Goal: Information Seeking & Learning: Learn about a topic

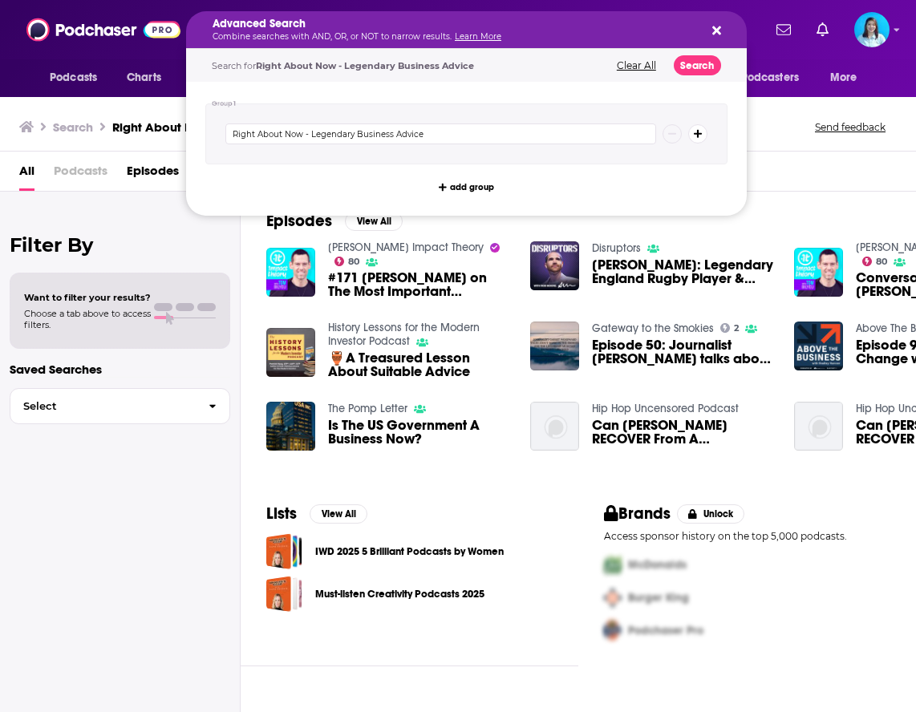
drag, startPoint x: 354, startPoint y: 30, endPoint x: 572, endPoint y: 35, distance: 218.2
click at [712, 30] on icon "Search podcasts, credits, & more..." at bounding box center [716, 30] width 9 height 13
drag, startPoint x: 532, startPoint y: 26, endPoint x: 482, endPoint y: 28, distance: 49.8
click at [718, 23] on button "Search podcasts, credits, & more..." at bounding box center [713, 29] width 13 height 13
click at [550, 33] on p "Combine searches with AND, OR, or NOT to narrow results. Learn More" at bounding box center [453, 37] width 482 height 8
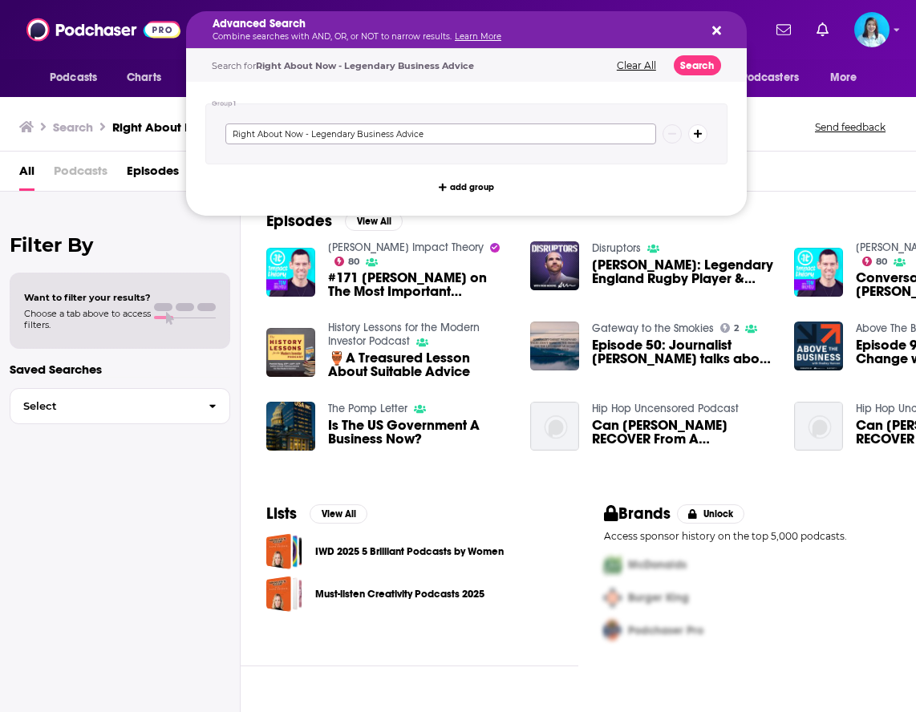
drag, startPoint x: 443, startPoint y: 132, endPoint x: 304, endPoint y: 132, distance: 138.7
click at [304, 132] on input "Right About Now - Legendary Business Advice" at bounding box center [440, 133] width 431 height 21
type input "Right About Now podcast"
click at [625, 67] on button "Clear All" at bounding box center [636, 65] width 49 height 11
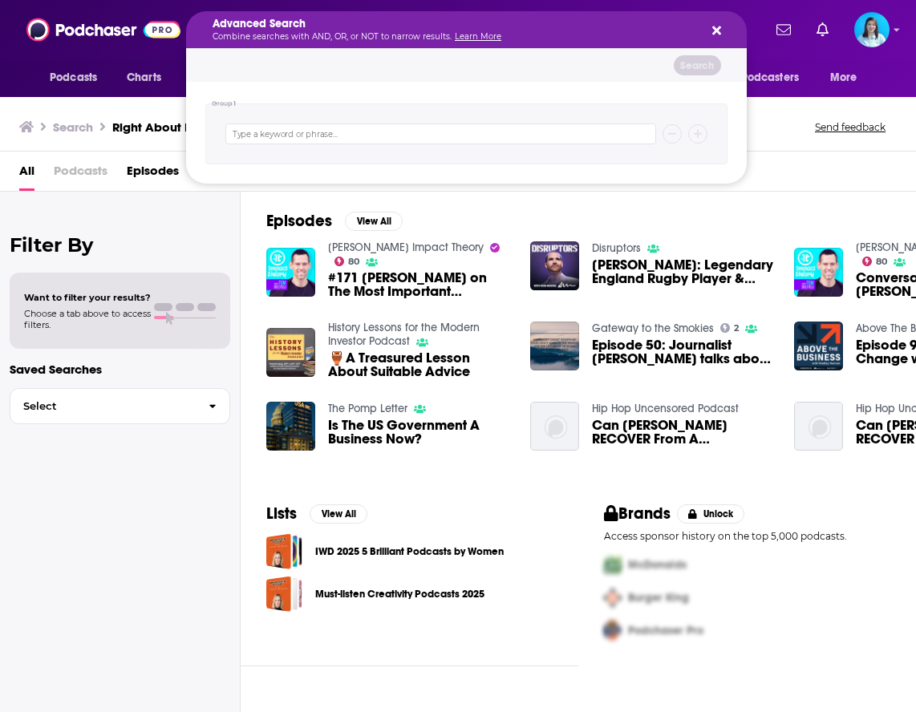
click at [717, 23] on button "Search podcasts, credits, & more..." at bounding box center [713, 29] width 13 height 13
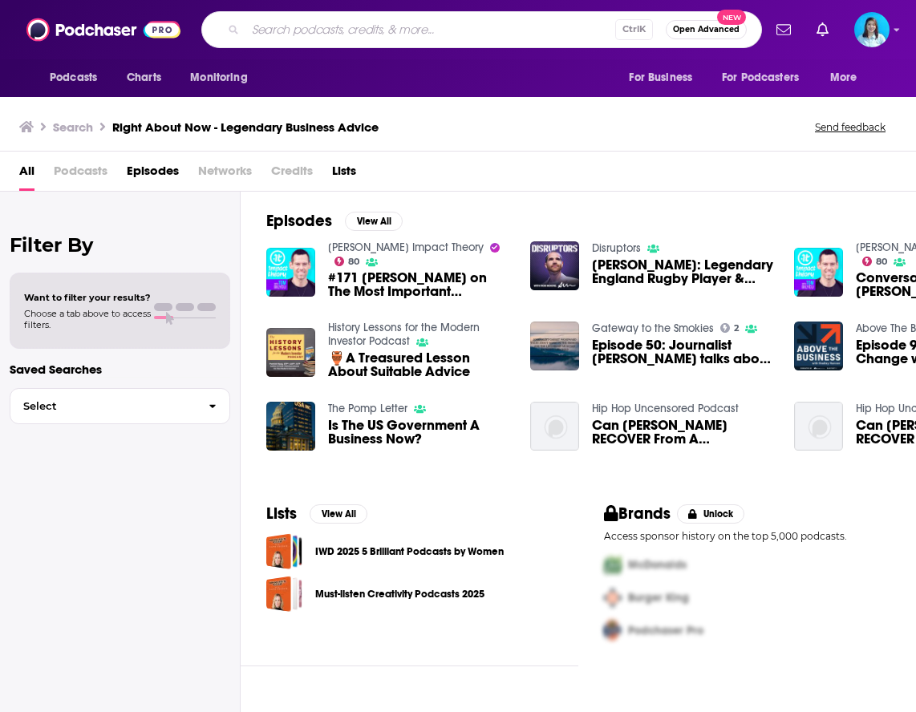
click at [354, 26] on input "Search podcasts, credits, & more..." at bounding box center [430, 30] width 370 height 26
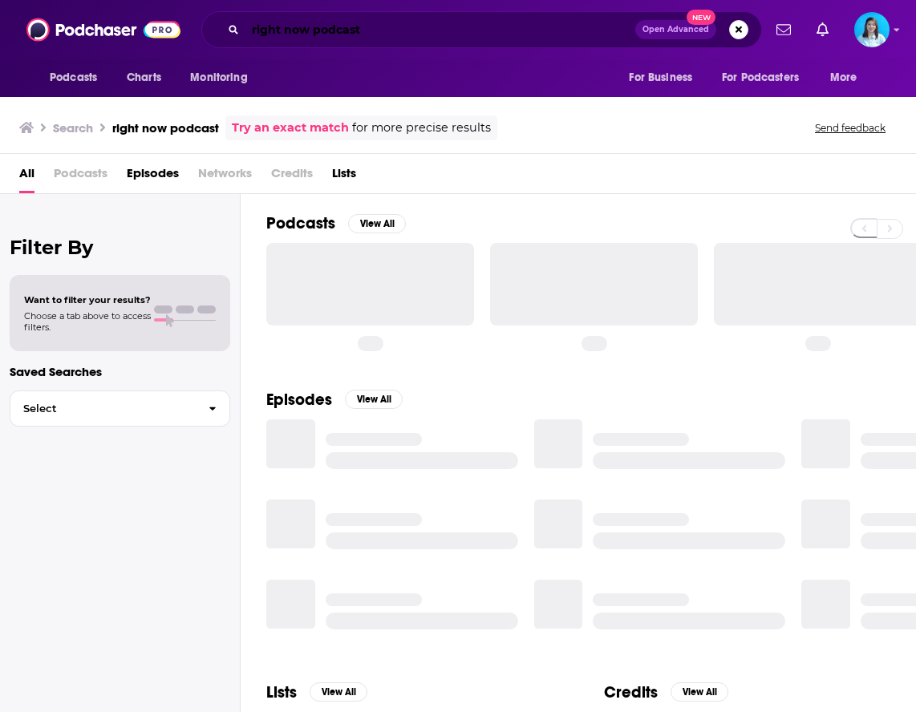
drag, startPoint x: 281, startPoint y: 26, endPoint x: 290, endPoint y: 21, distance: 11.1
click at [281, 26] on input "right now podcast" at bounding box center [440, 30] width 390 height 26
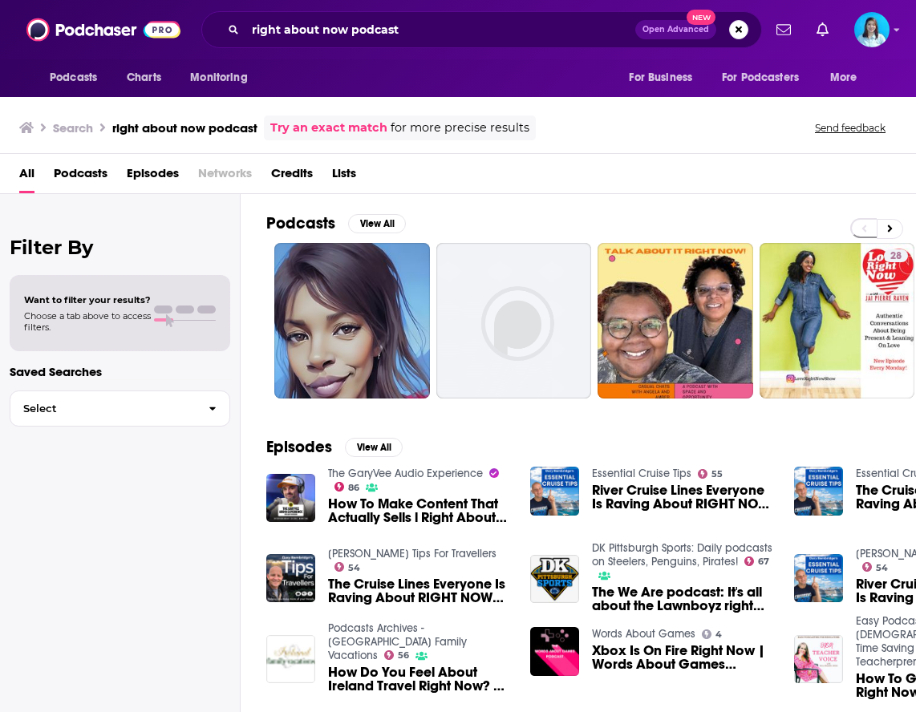
click at [72, 160] on div "All Podcasts Episodes Networks Credits Lists" at bounding box center [458, 174] width 916 height 40
click at [70, 170] on span "Podcasts" at bounding box center [81, 176] width 54 height 33
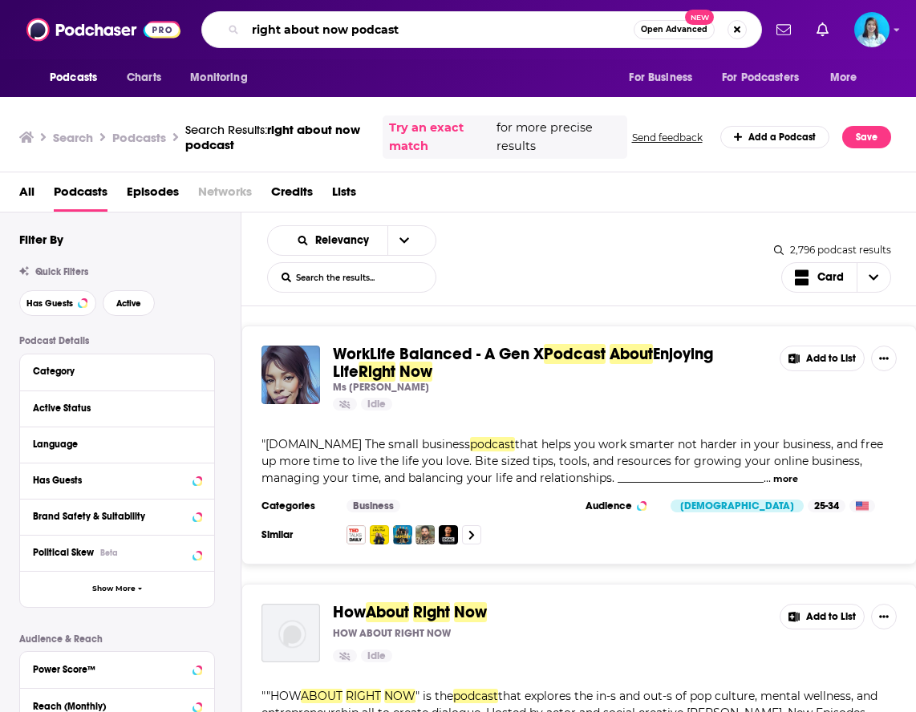
click at [269, 26] on input "right about now podcast" at bounding box center [439, 30] width 388 height 26
paste input "Right About Now - Legendary Business Advice"
type input "Right About Now - Legendary Business Advice"
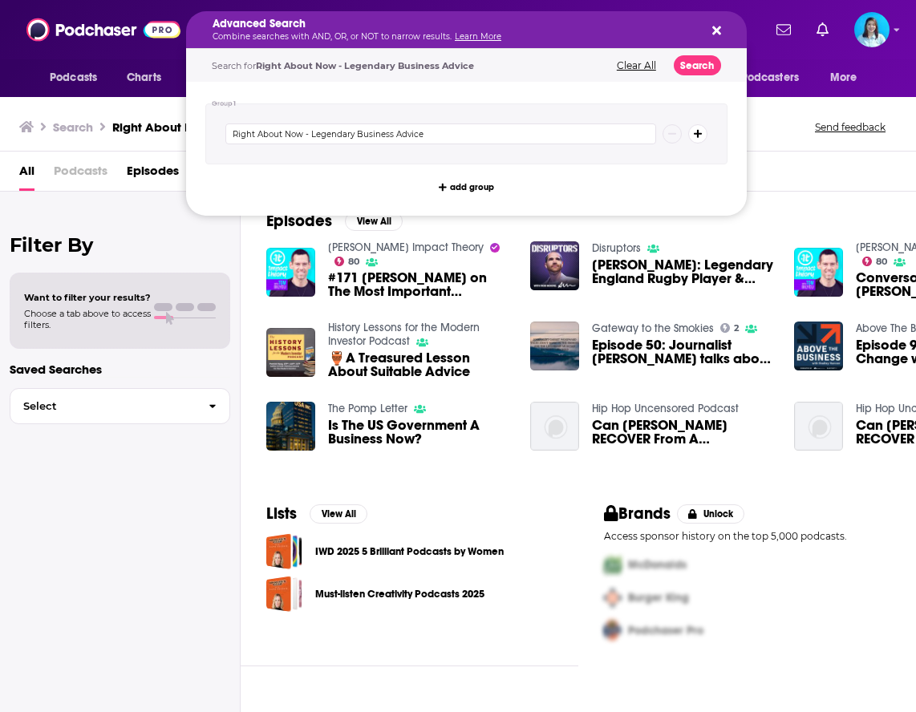
click at [712, 32] on icon "Search podcasts, credits, & more..." at bounding box center [716, 30] width 9 height 13
click at [694, 62] on button "Search" at bounding box center [697, 65] width 47 height 20
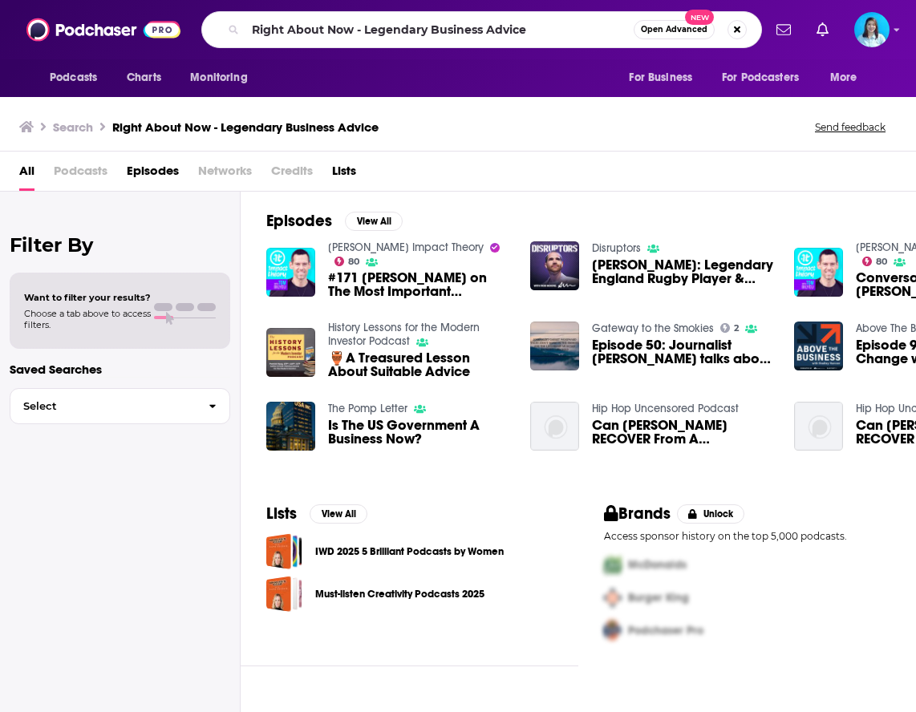
click at [76, 172] on span "Podcasts" at bounding box center [81, 174] width 54 height 33
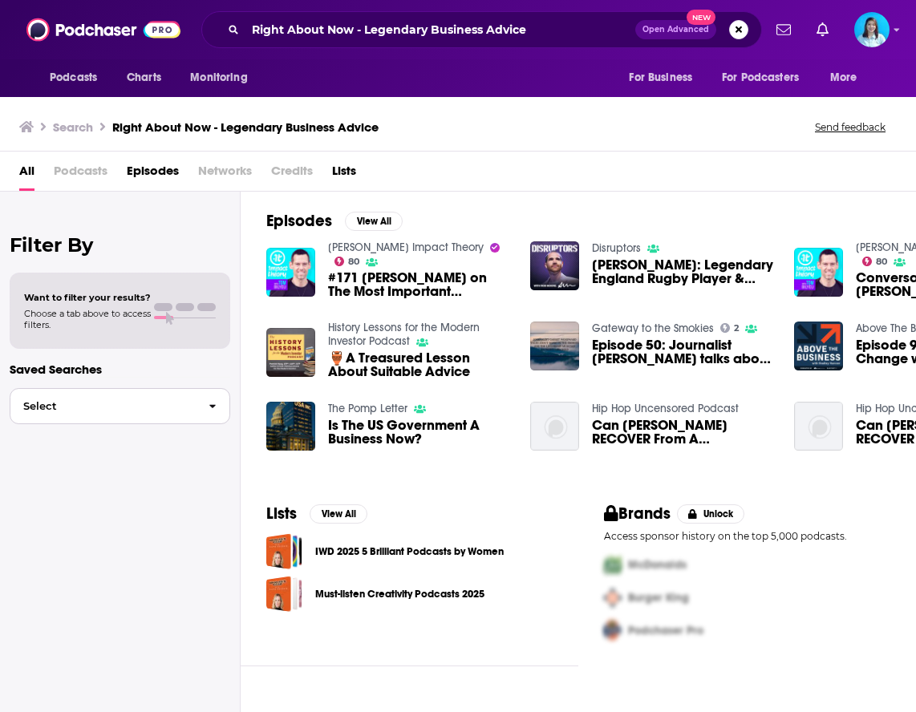
click at [140, 409] on span "Select" at bounding box center [102, 406] width 185 height 10
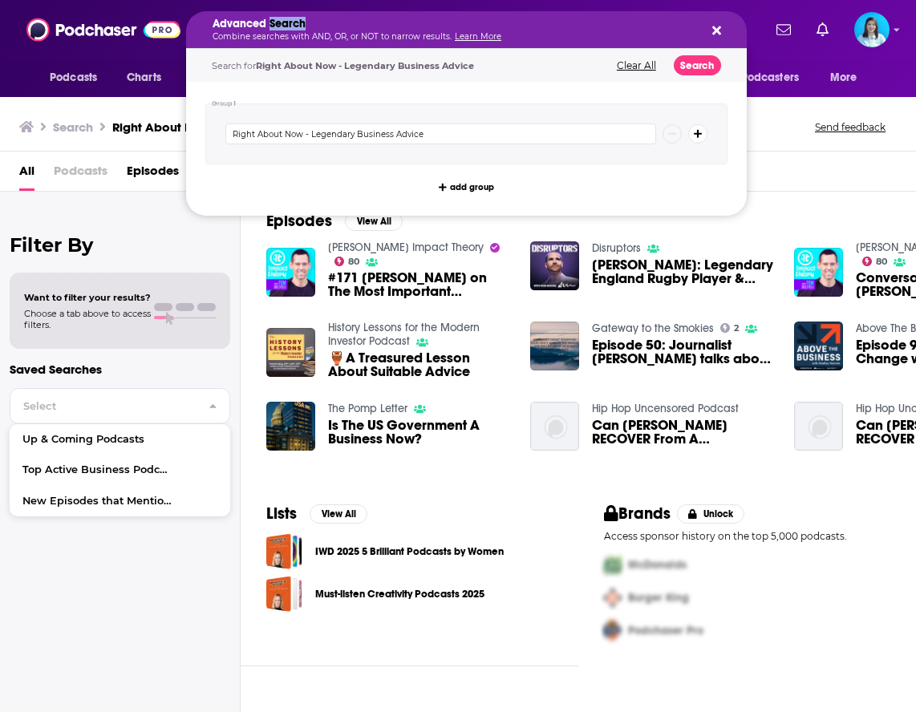
click at [277, 26] on h5 "Advanced Search" at bounding box center [453, 23] width 482 height 11
click at [642, 60] on button "Clear All" at bounding box center [636, 65] width 49 height 11
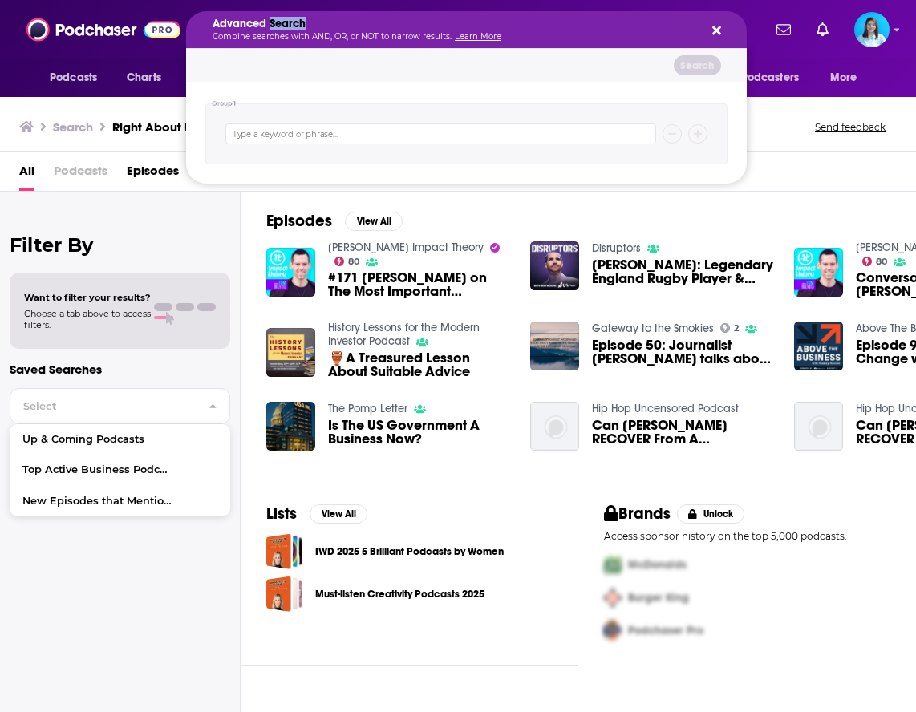
click at [714, 30] on icon "Search podcasts, credits, & more..." at bounding box center [716, 30] width 9 height 13
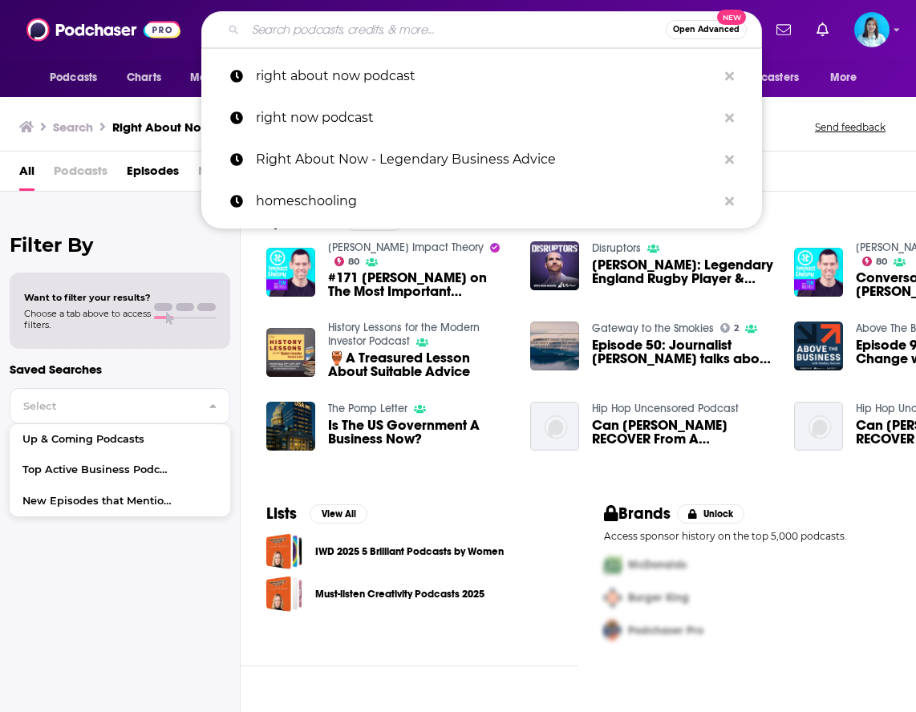
click at [299, 27] on input "Search podcasts, credits, & more..." at bounding box center [455, 30] width 420 height 26
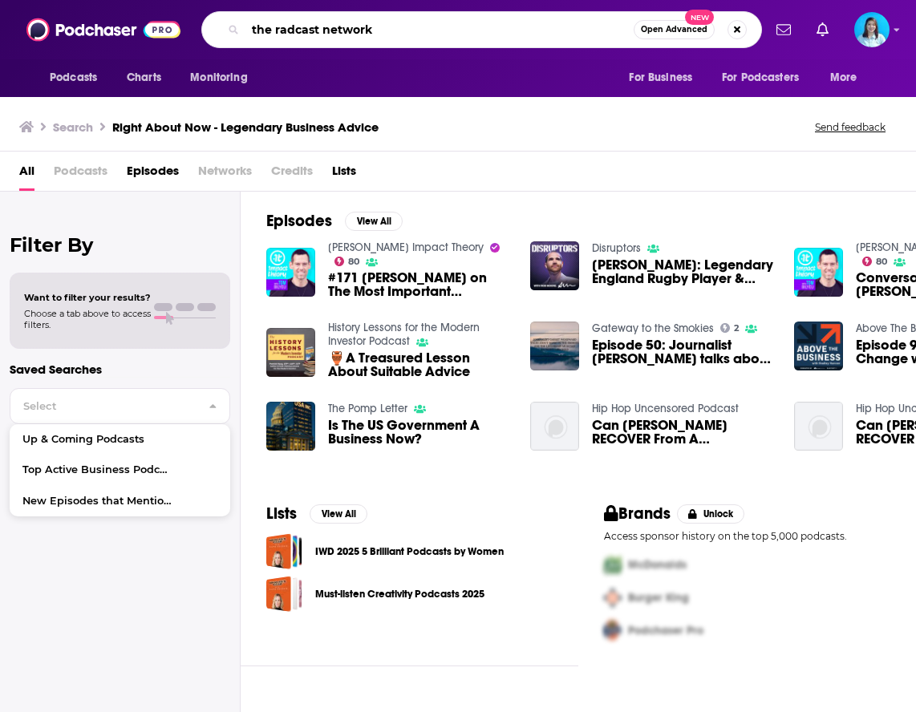
type input "the radcast network"
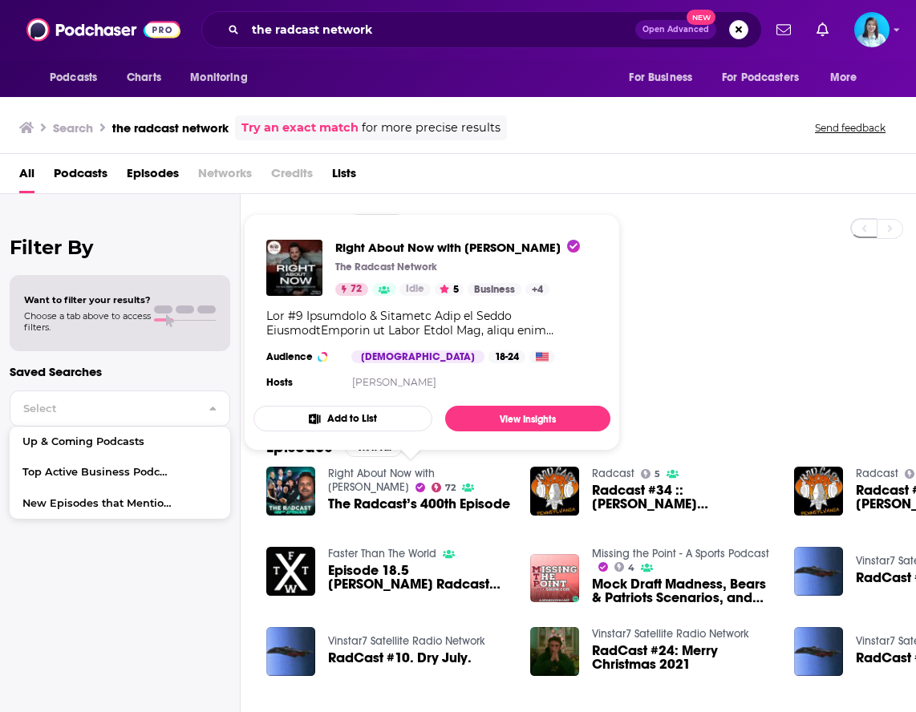
click at [419, 473] on link "Right About Now with [PERSON_NAME]" at bounding box center [381, 480] width 107 height 27
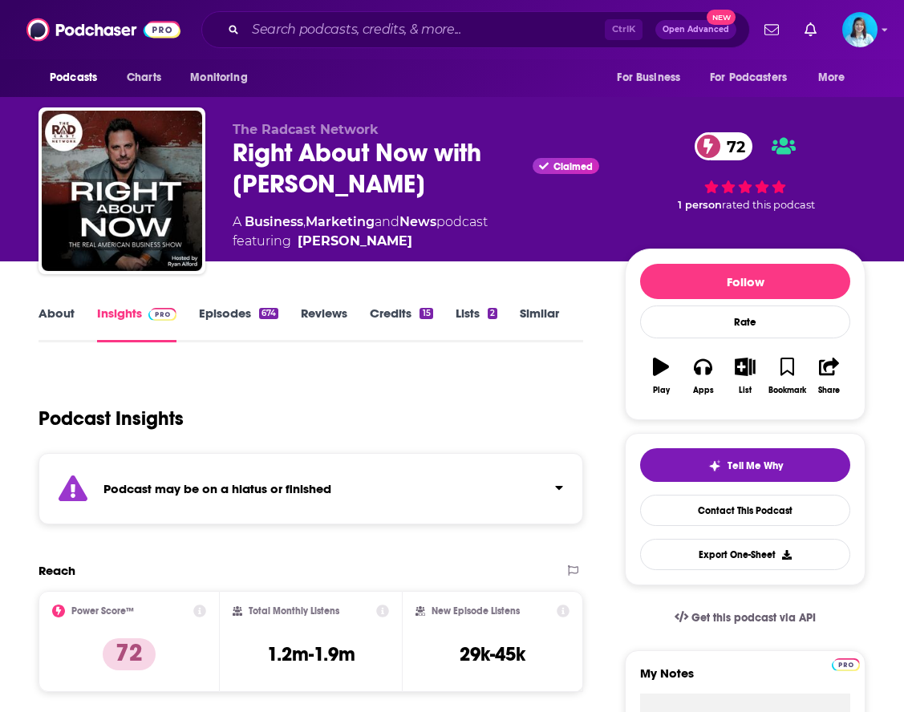
click at [225, 318] on link "Episodes 674" at bounding box center [238, 323] width 79 height 37
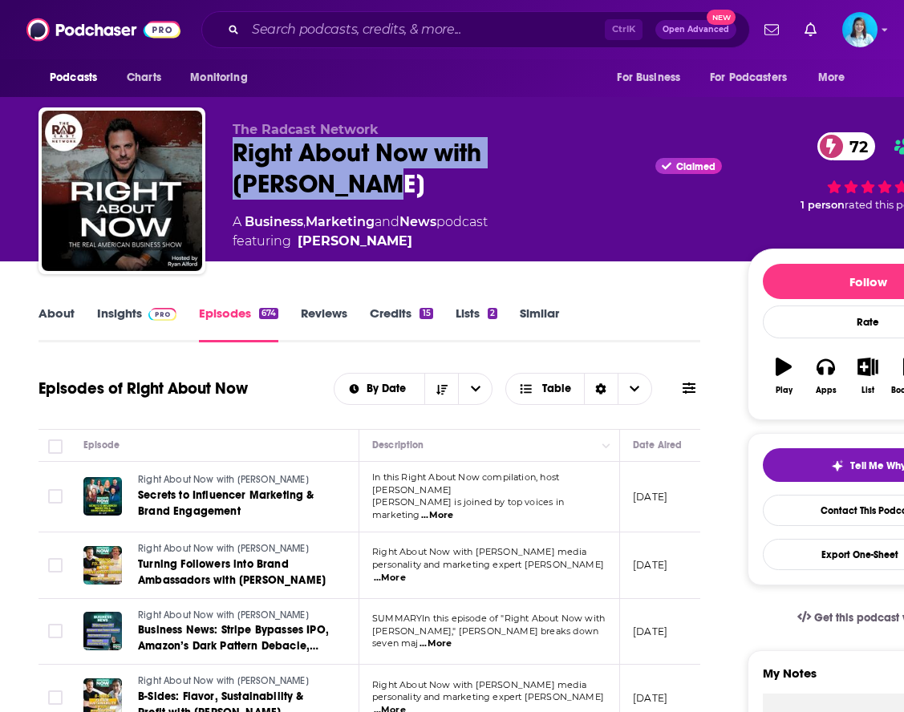
drag, startPoint x: 231, startPoint y: 151, endPoint x: 624, endPoint y: 153, distance: 392.9
click at [624, 153] on div "The Radcast Network Right About Now with [PERSON_NAME] Claimed 72 A Business , …" at bounding box center [512, 193] width 949 height 173
copy h2 "Right About Now with [PERSON_NAME]"
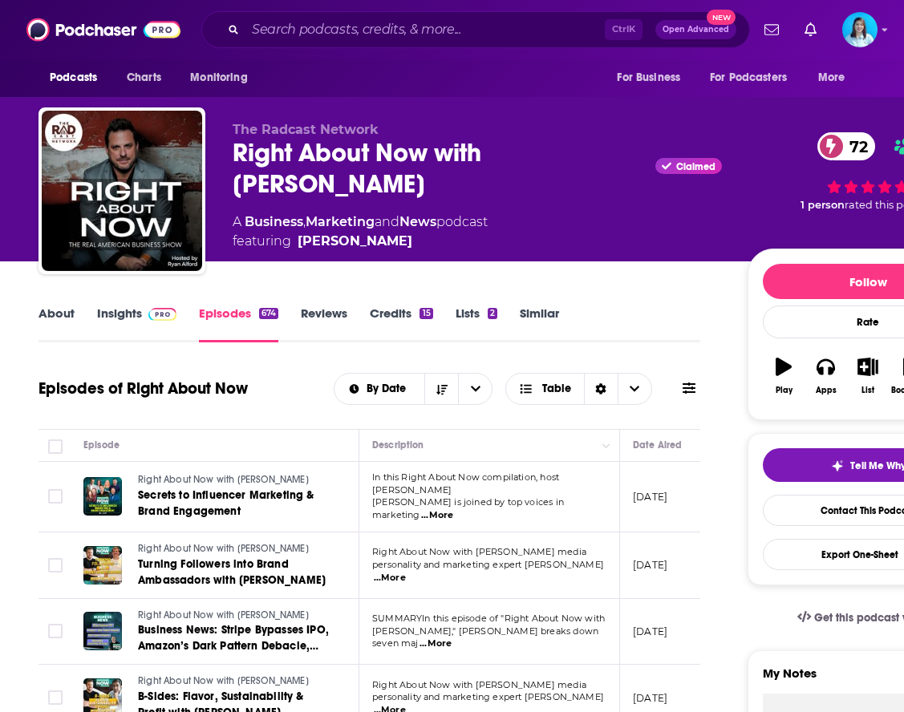
click at [63, 314] on link "About" at bounding box center [56, 323] width 36 height 37
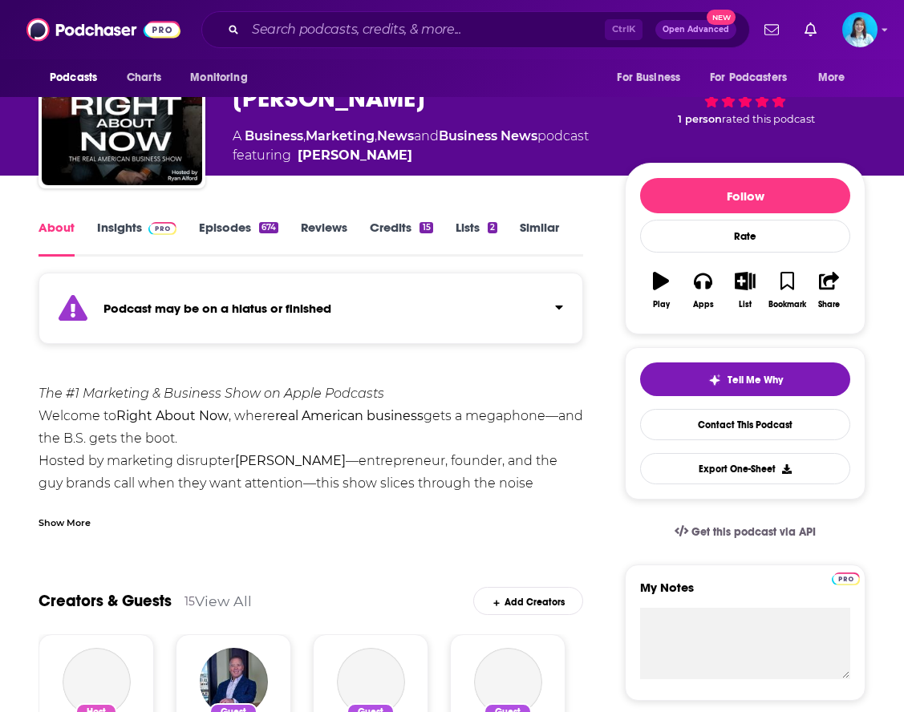
scroll to position [80, 0]
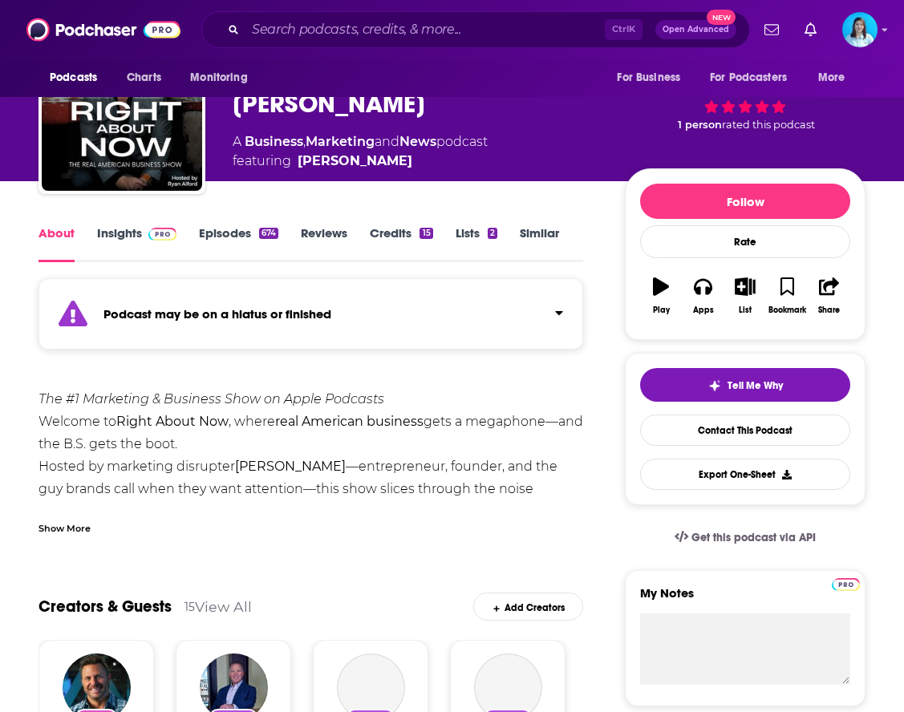
click at [148, 232] on img at bounding box center [162, 234] width 28 height 13
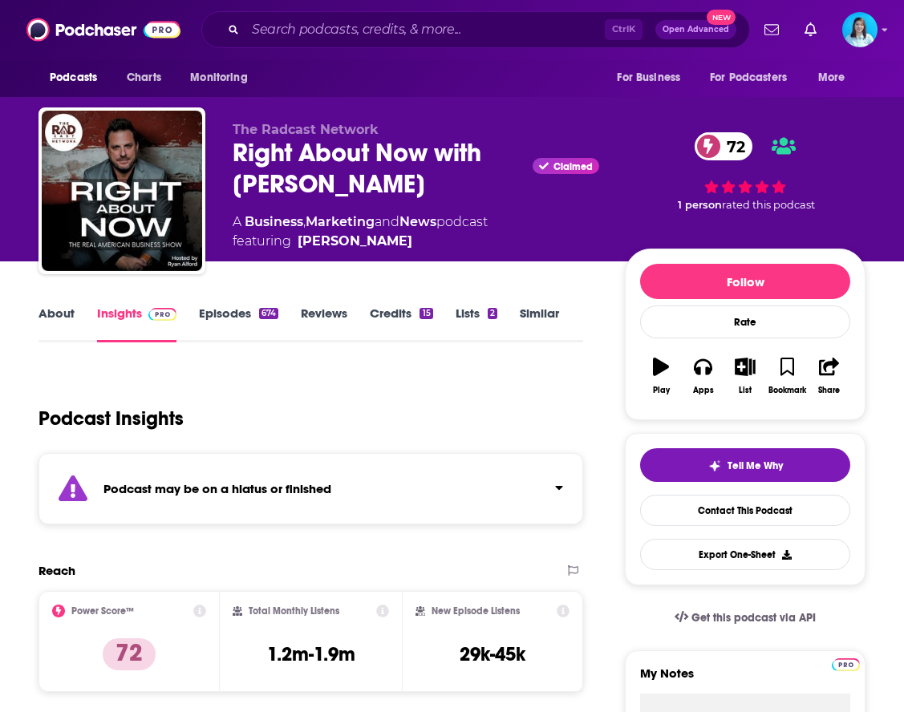
click at [554, 486] on button "Click to expand status details" at bounding box center [552, 484] width 21 height 22
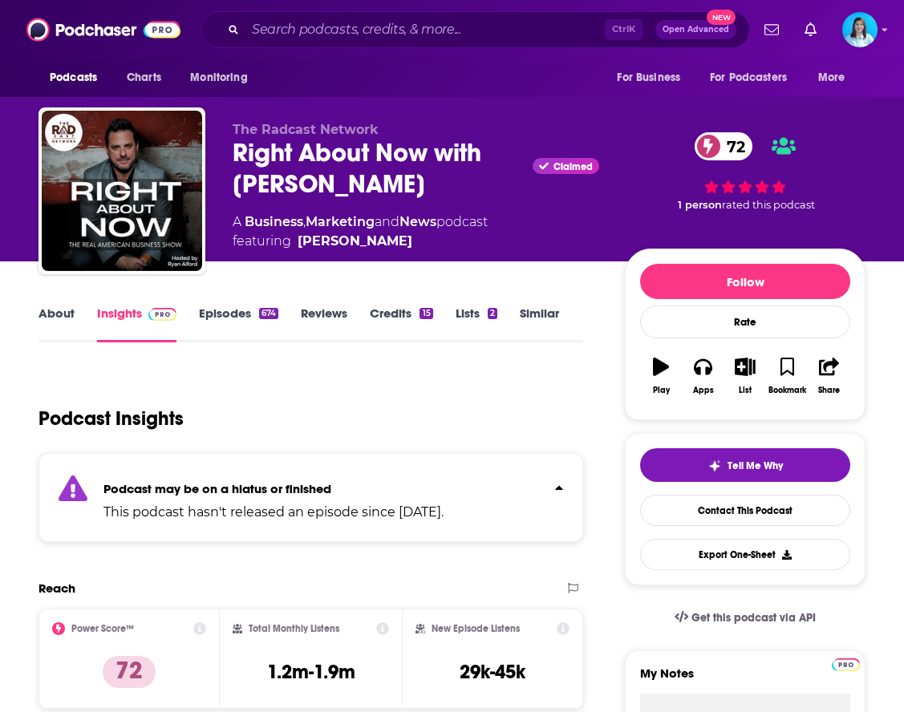
click at [349, 375] on div "Podcast Insights" at bounding box center [304, 409] width 532 height 82
click at [350, 376] on div "Podcast Insights" at bounding box center [304, 409] width 532 height 82
click at [342, 30] on input "Search podcasts, credits, & more..." at bounding box center [424, 30] width 359 height 26
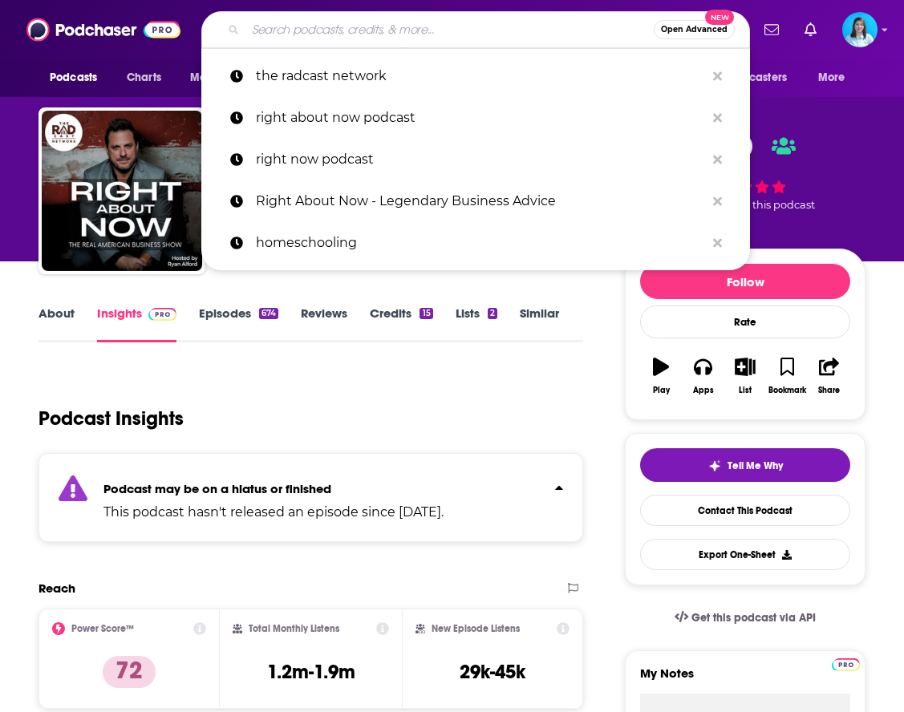
paste input "Marketing Beyond with [PERSON_NAME]"
type input "Marketing Beyond with [PERSON_NAME]"
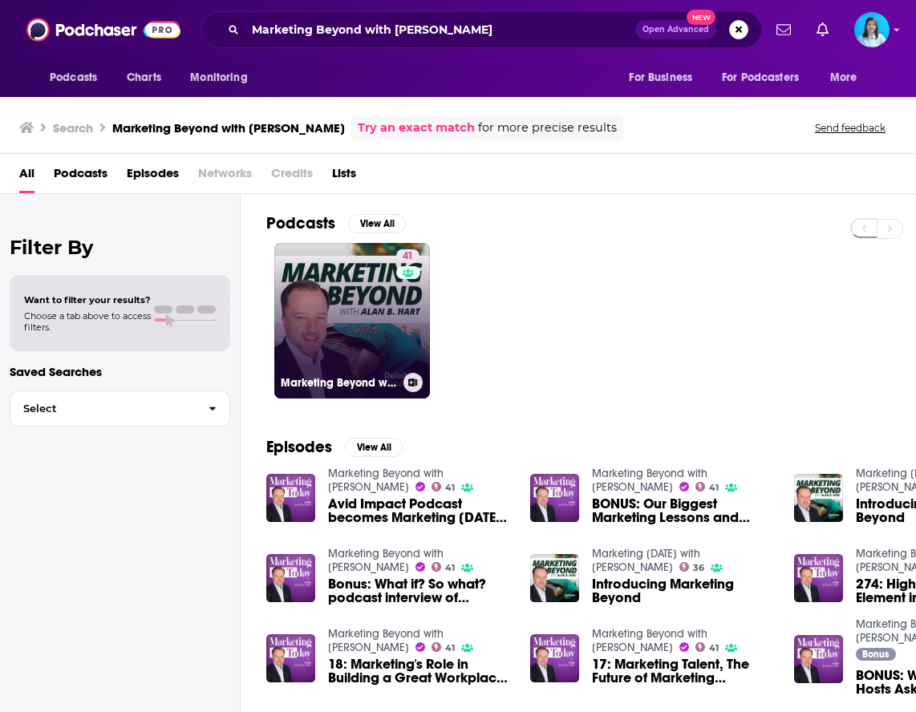
click at [358, 354] on link "41 Marketing Beyond with [PERSON_NAME]" at bounding box center [352, 321] width 156 height 156
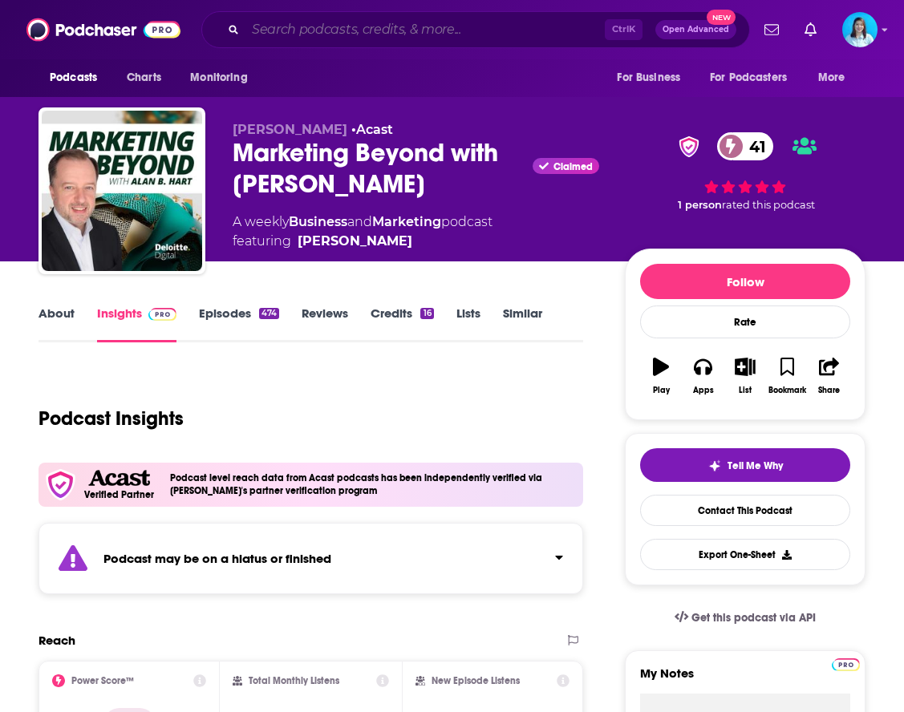
click at [339, 27] on input "Search podcasts, credits, & more..." at bounding box center [424, 30] width 359 height 26
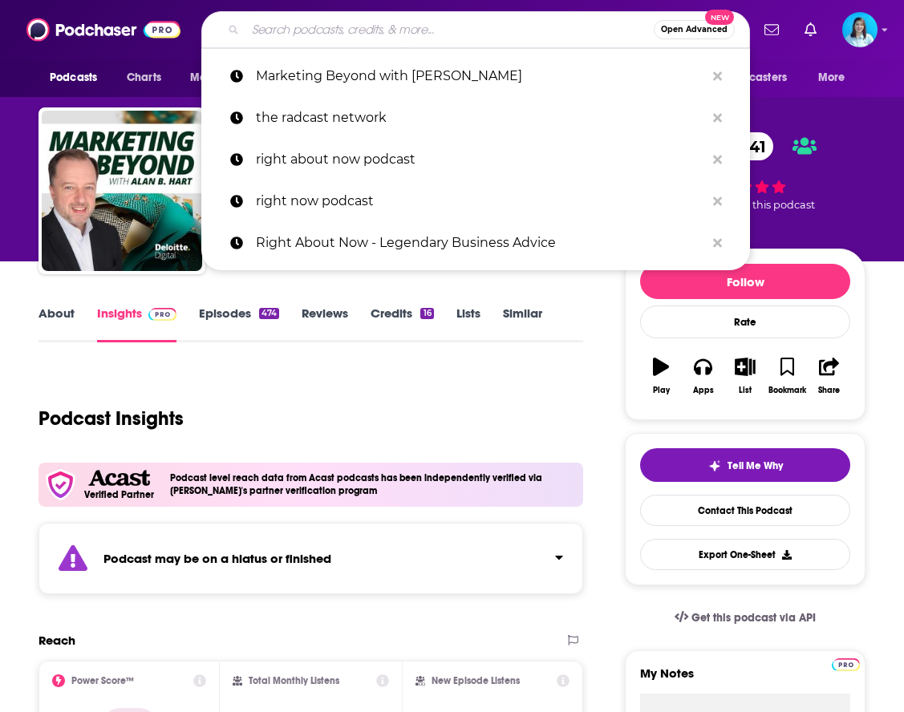
paste input "Marketing Beyond with [PERSON_NAME]"
type input "Marketing Beyond with [PERSON_NAME]"
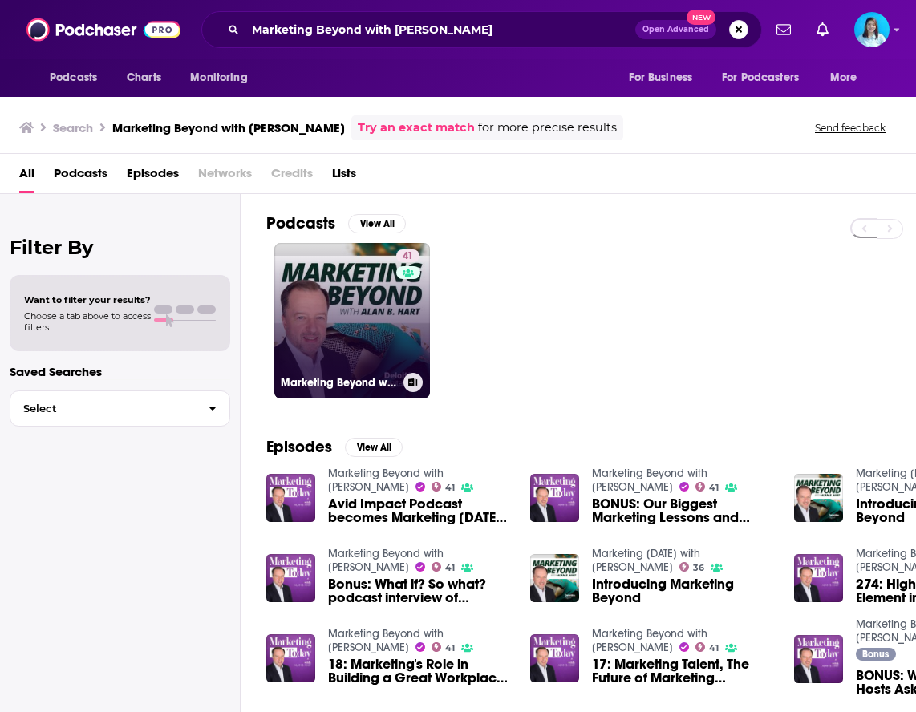
click at [354, 277] on link "41 Marketing Beyond with [PERSON_NAME]" at bounding box center [352, 321] width 156 height 156
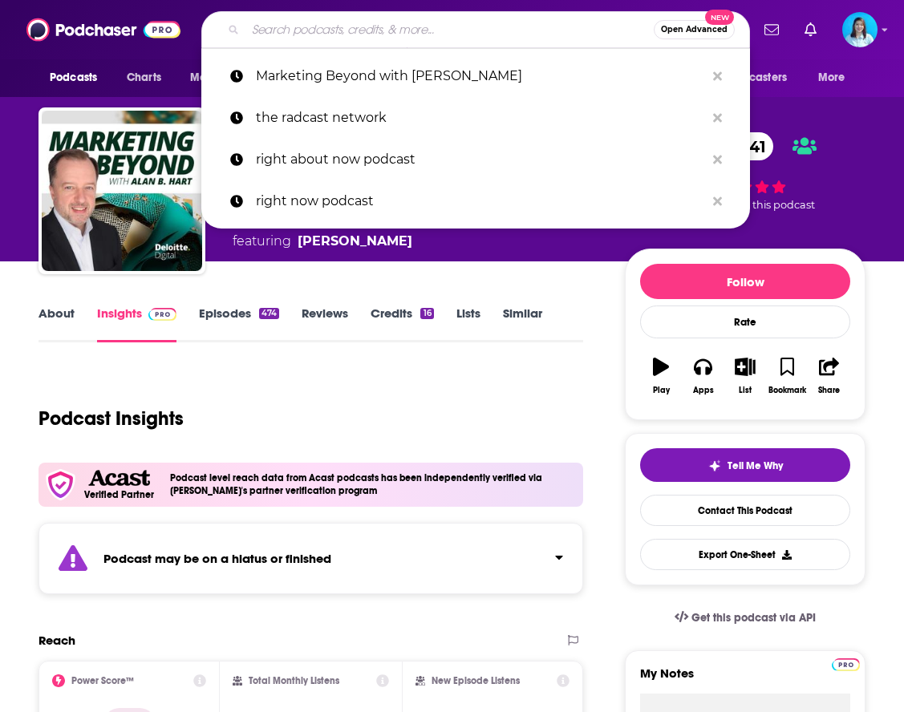
click at [396, 26] on input "Search podcasts, credits, & more..." at bounding box center [449, 30] width 408 height 26
paste input "The McKinsey Podcast"
type input "The McKinsey Podcast"
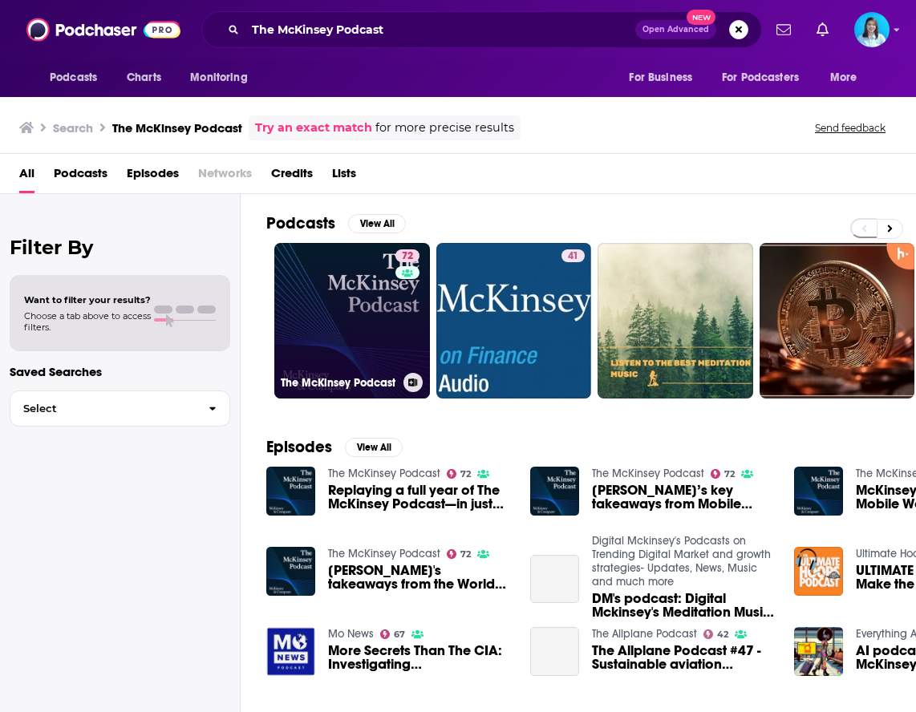
click at [378, 358] on link "72 The McKinsey Podcast" at bounding box center [352, 321] width 156 height 156
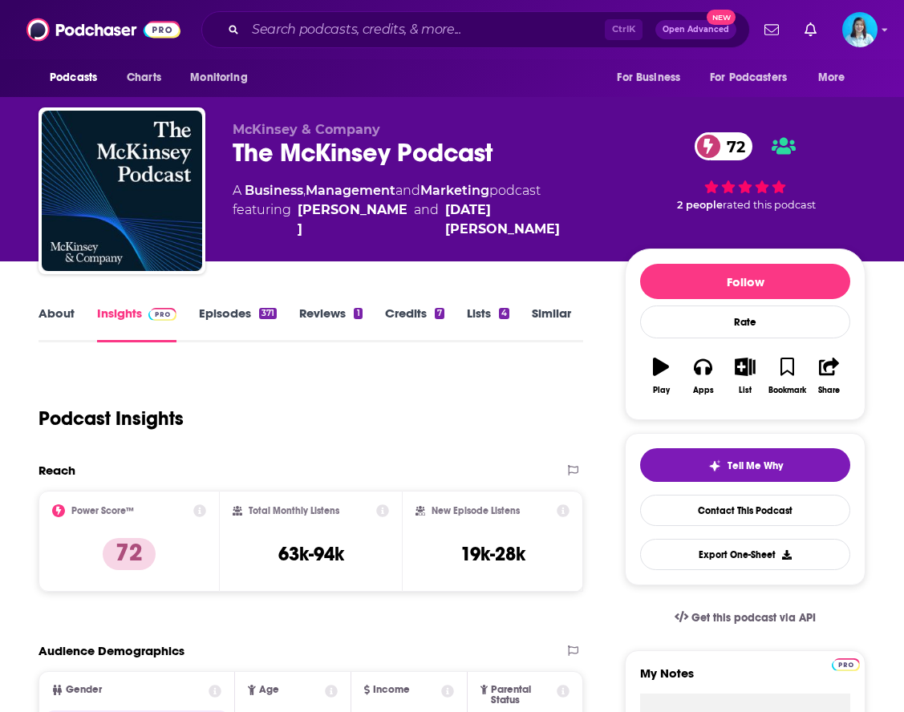
click at [221, 317] on link "Episodes 371" at bounding box center [238, 323] width 78 height 37
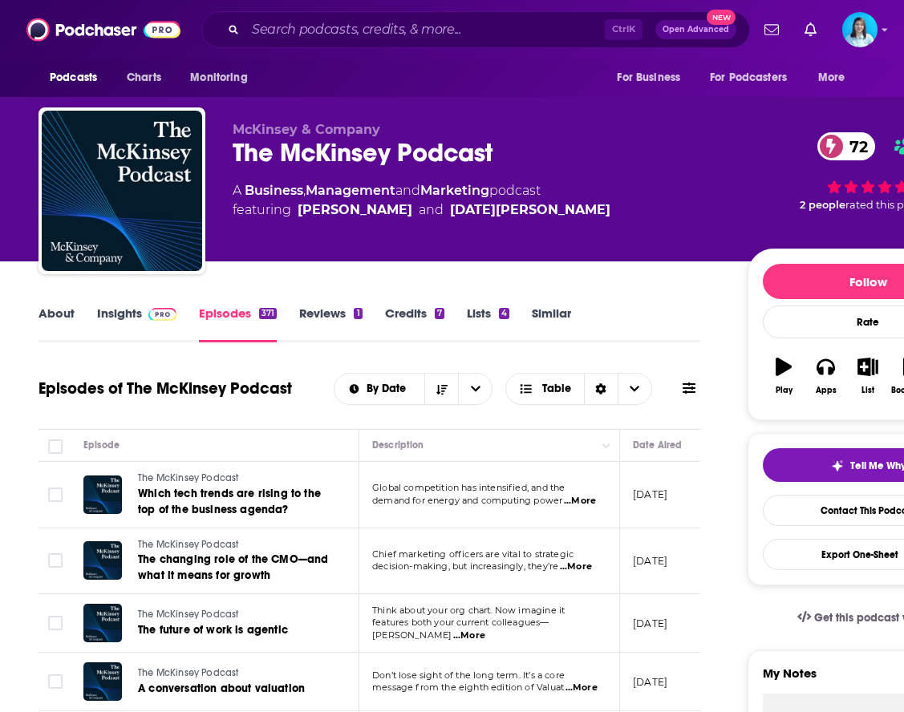
click at [127, 310] on link "Insights" at bounding box center [136, 323] width 79 height 37
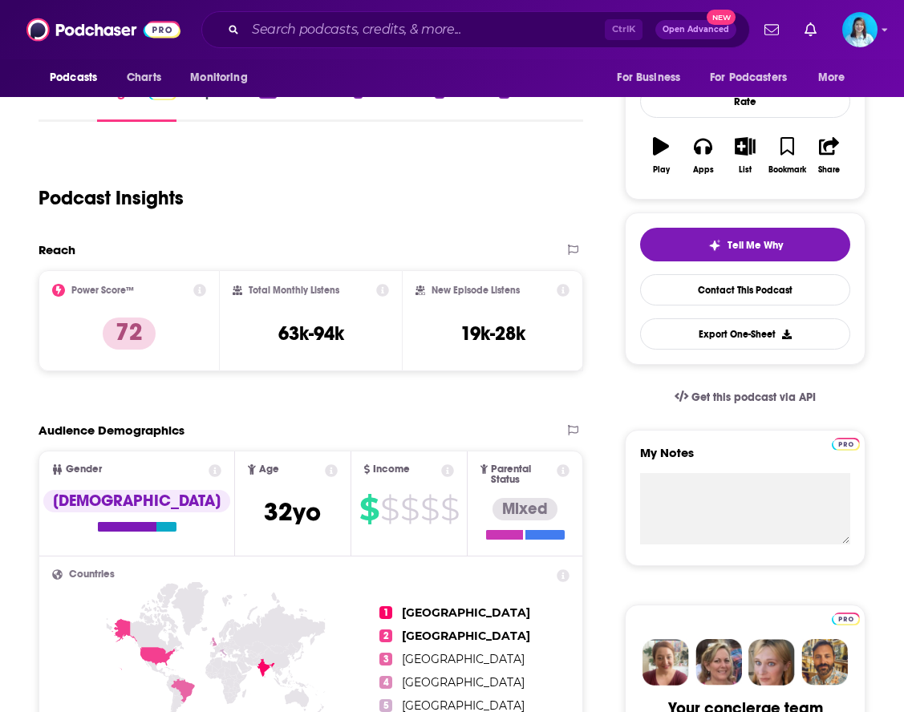
scroll to position [241, 0]
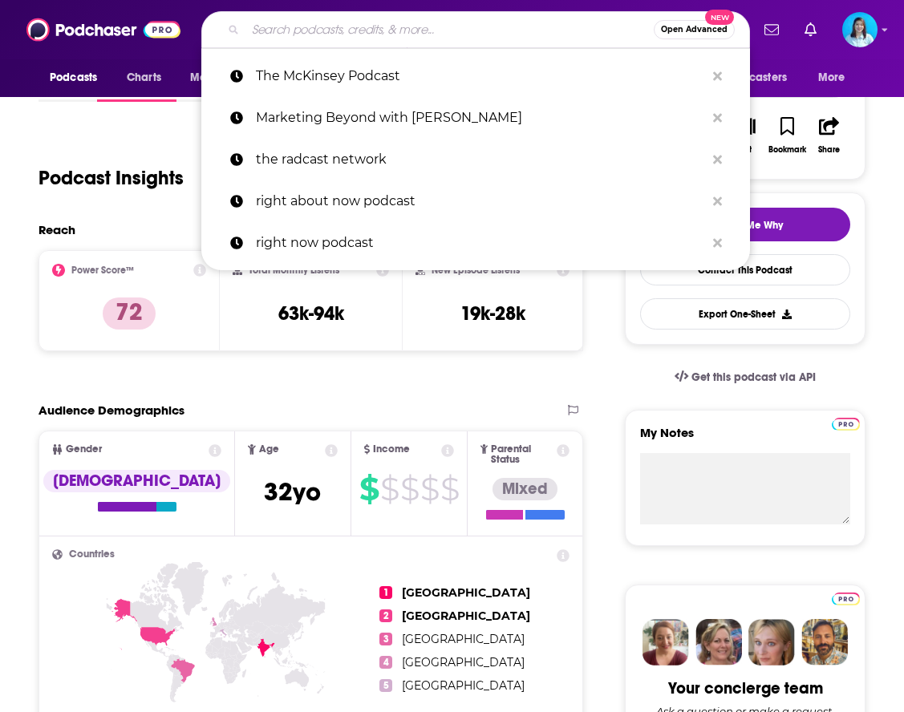
drag, startPoint x: 365, startPoint y: 30, endPoint x: 359, endPoint y: 42, distance: 13.3
click at [363, 34] on input "Search podcasts, credits, & more..." at bounding box center [449, 30] width 408 height 26
paste input "The [PERSON_NAME] Method w/ [PERSON_NAME]"
type input "The [PERSON_NAME] Method w/ [PERSON_NAME]"
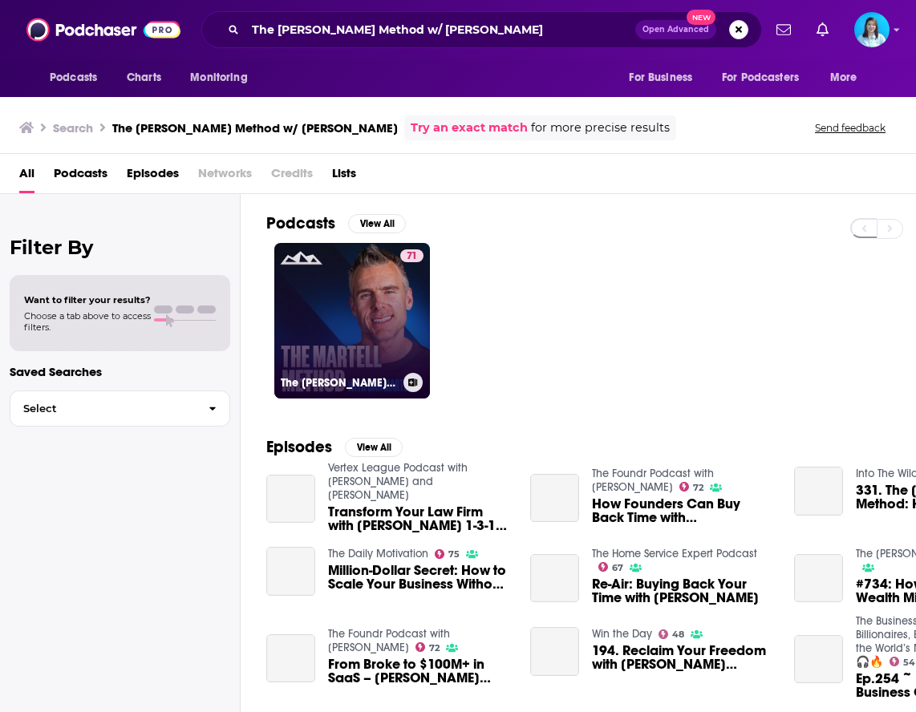
click at [343, 310] on link "71 The [PERSON_NAME] Method w/ [PERSON_NAME]" at bounding box center [352, 321] width 156 height 156
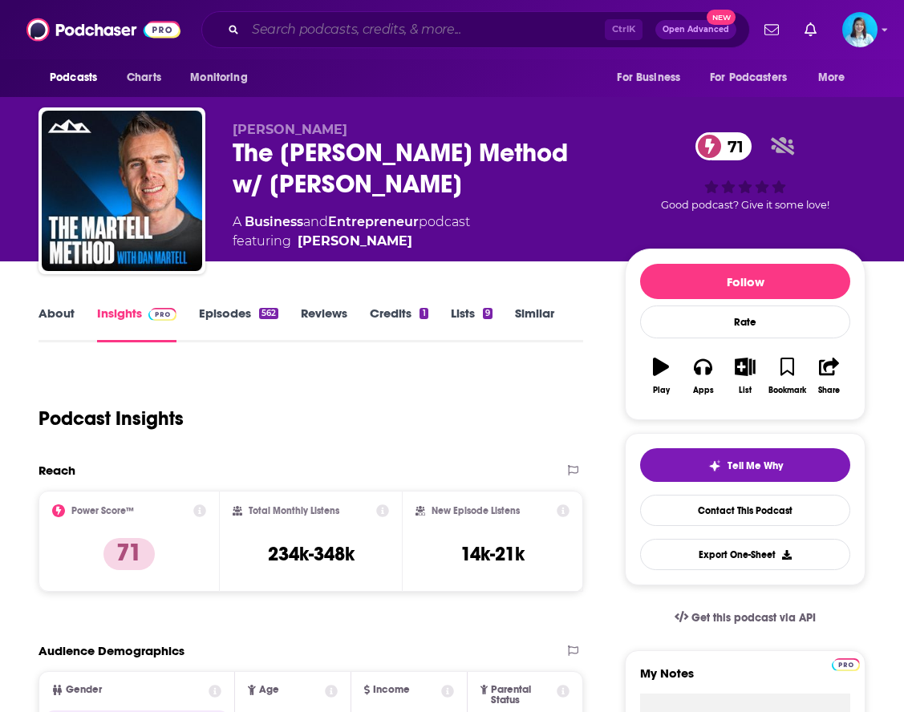
click at [331, 23] on input "Search podcasts, credits, & more..." at bounding box center [424, 30] width 359 height 26
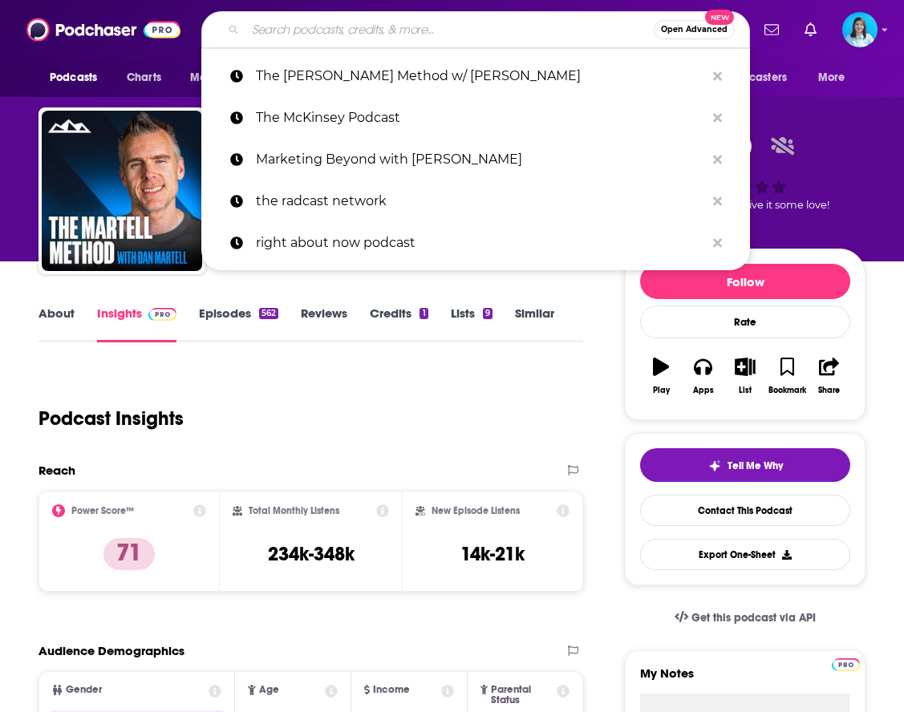
paste input "[PERSON_NAME] Unplugged"
type input "[PERSON_NAME] Unplugged"
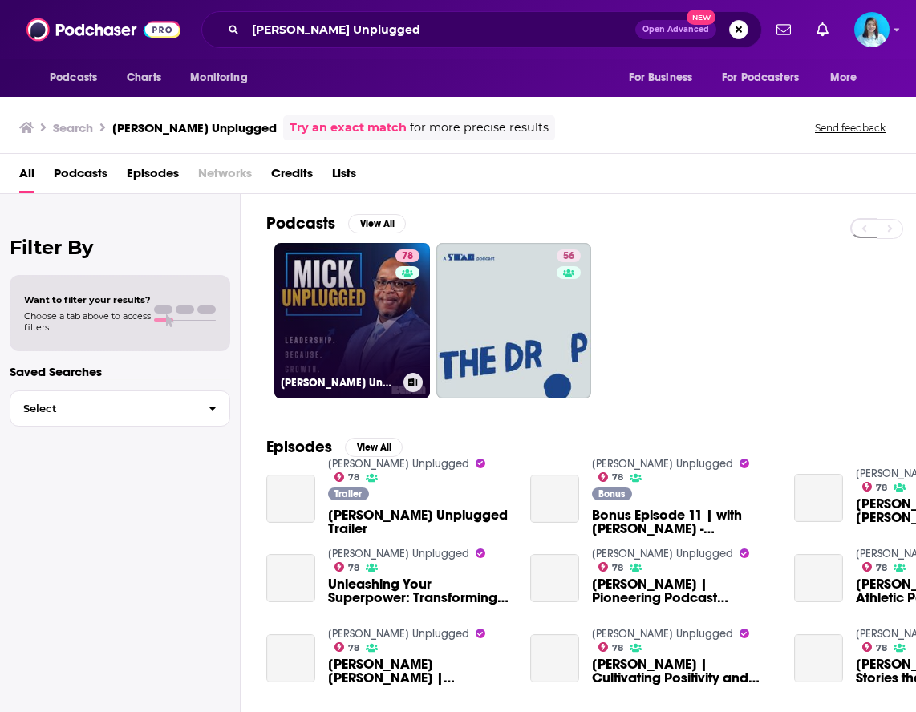
click at [334, 318] on link "78 [PERSON_NAME] Unplugged" at bounding box center [352, 321] width 156 height 156
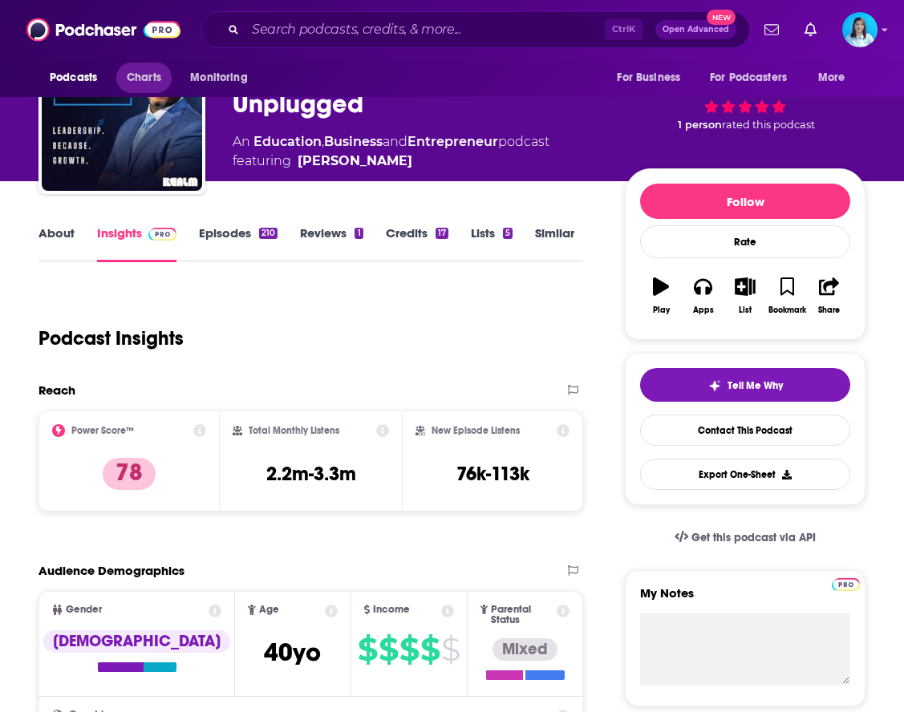
scroll to position [160, 0]
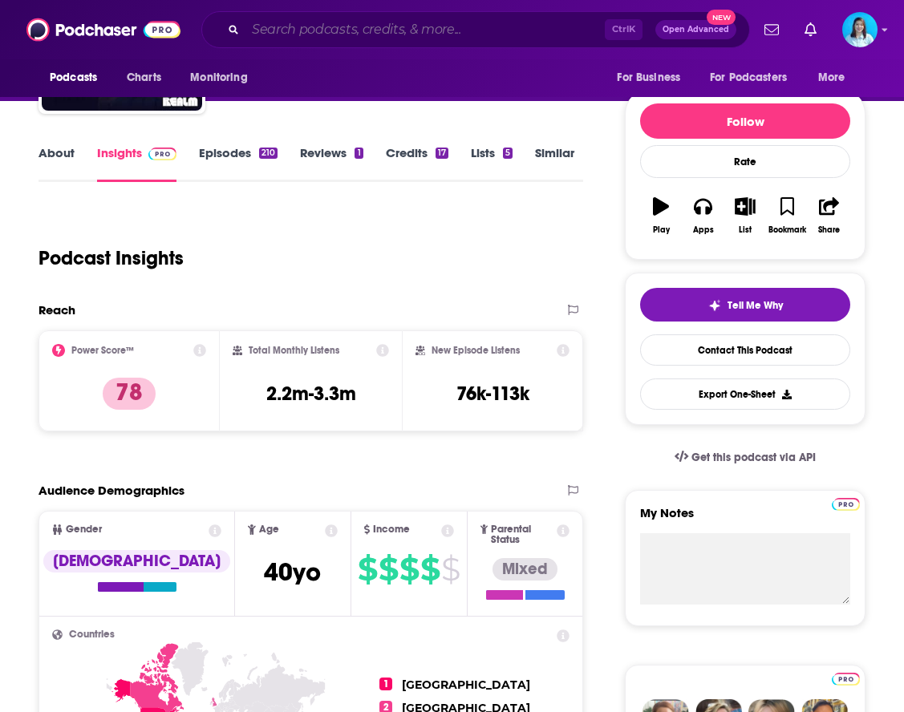
click at [378, 29] on input "Search podcasts, credits, & more..." at bounding box center [424, 30] width 359 height 26
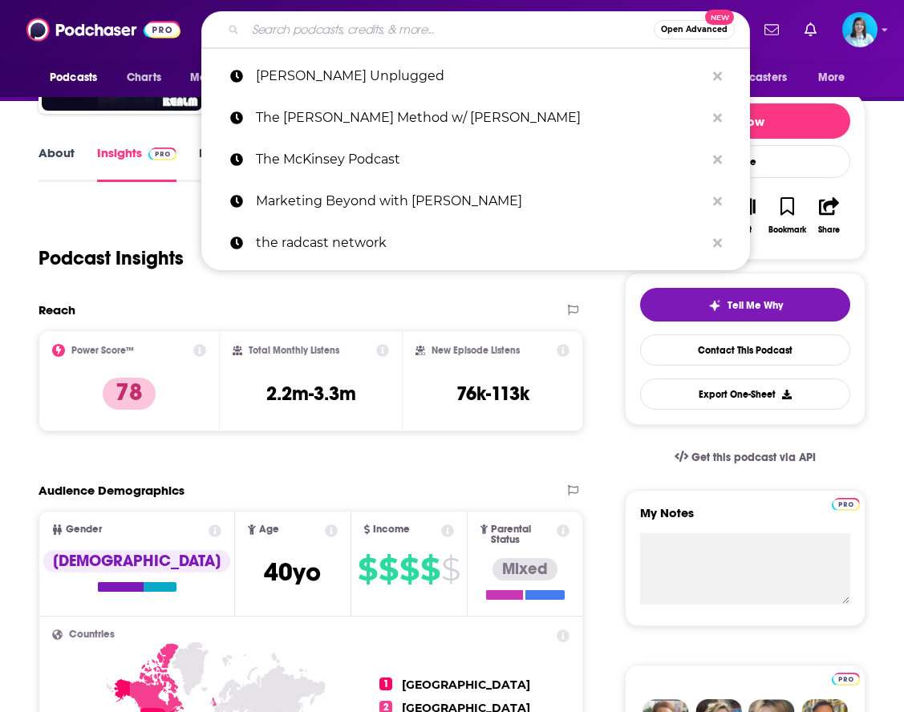
paste input "What's Your Problem?"
type input "What's Your Problem?"
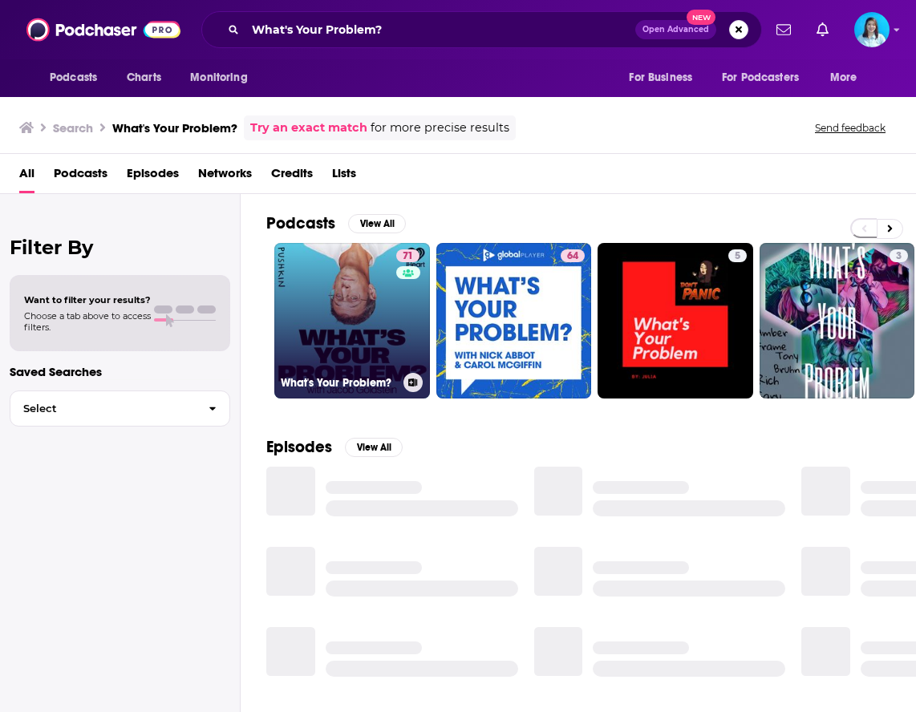
click at [330, 336] on link "71 What's Your Problem?" at bounding box center [352, 321] width 156 height 156
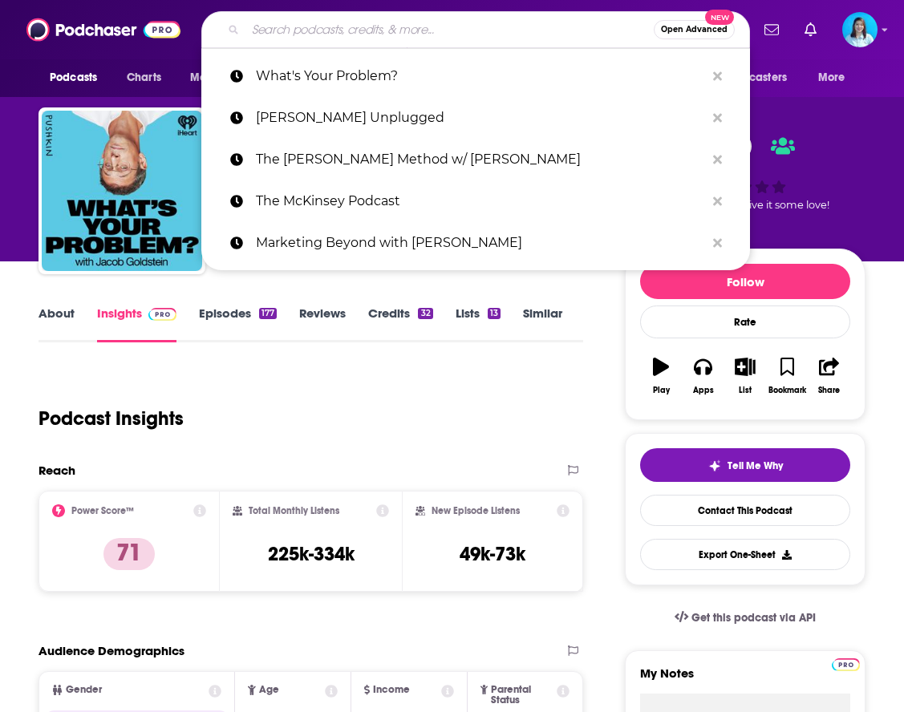
click at [324, 34] on input "Search podcasts, credits, & more..." at bounding box center [449, 30] width 408 height 26
paste input "Cold Call"
type input "Cold Call"
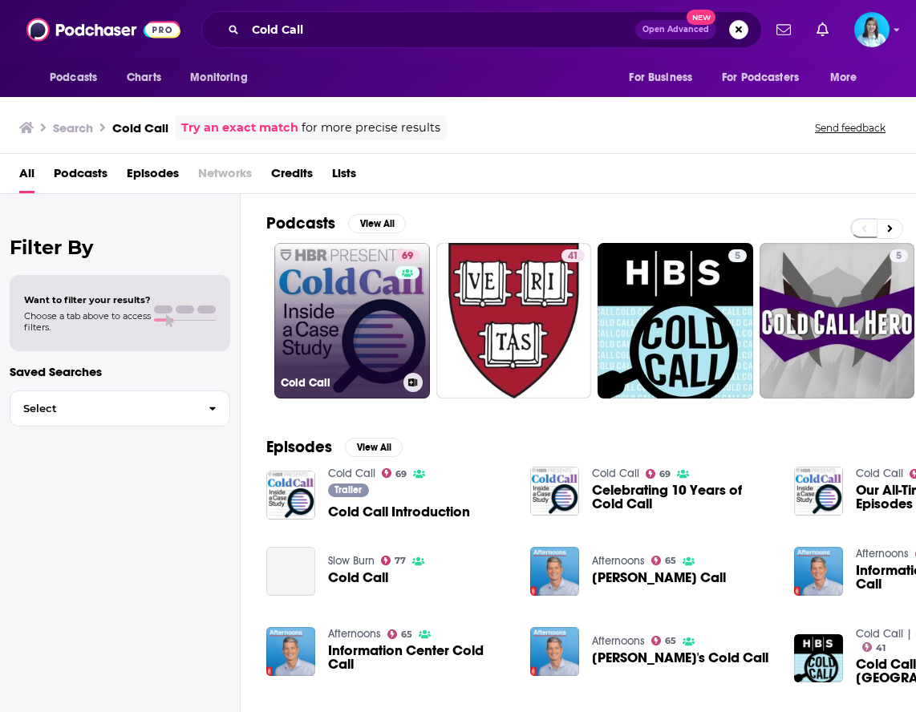
click at [322, 343] on link "69 Cold Call" at bounding box center [352, 321] width 156 height 156
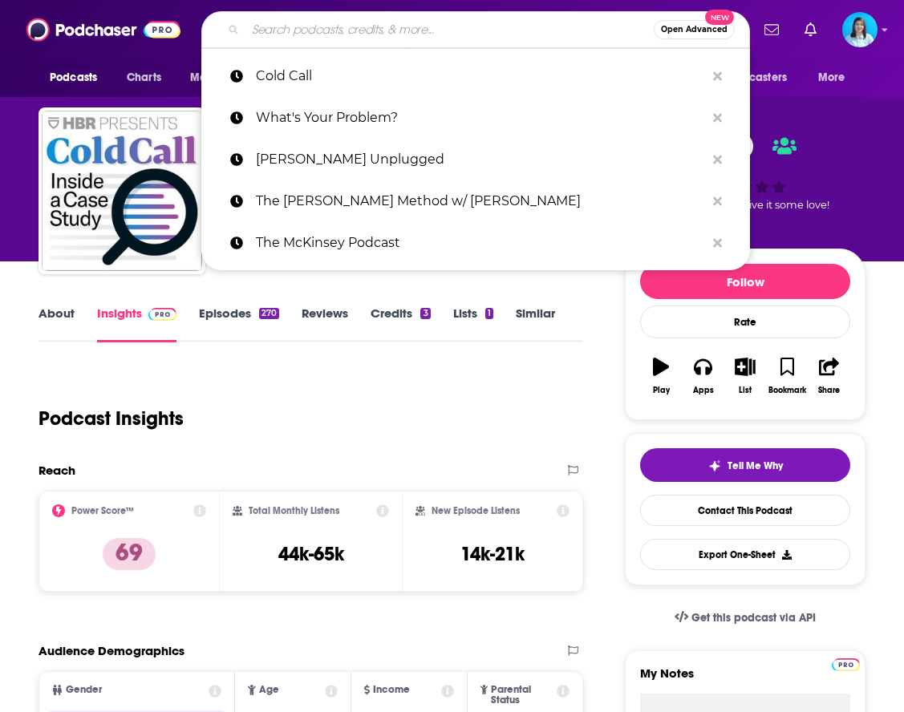
click at [399, 28] on input "Search podcasts, credits, & more..." at bounding box center [449, 30] width 408 height 26
paste input "Leap Academy with [PERSON_NAME]"
type input "Leap Academy with [PERSON_NAME]"
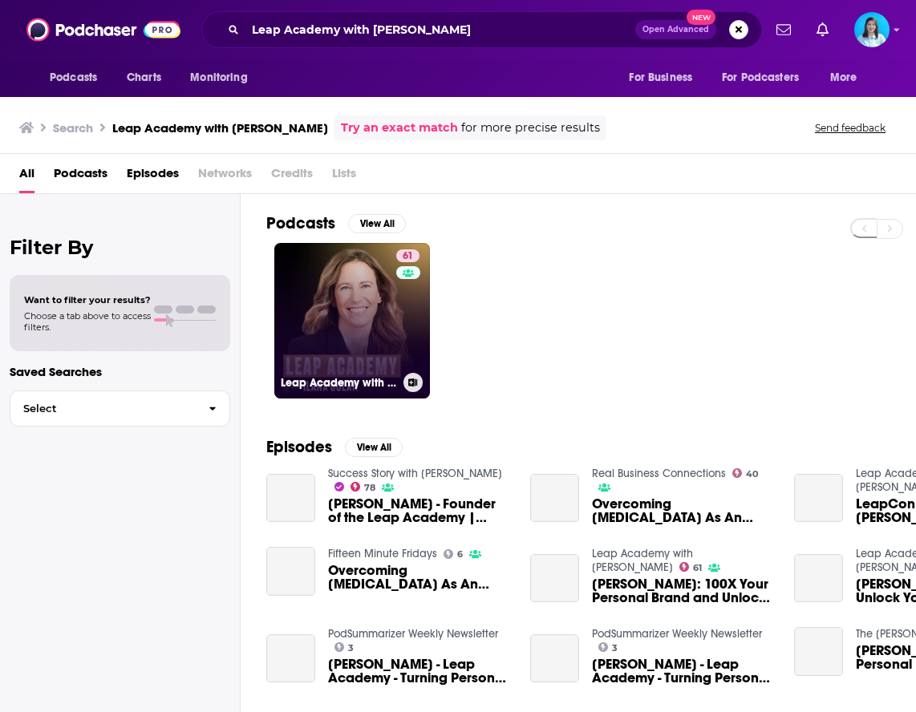
click at [343, 364] on link "61 Leap Academy with [PERSON_NAME]" at bounding box center [352, 321] width 156 height 156
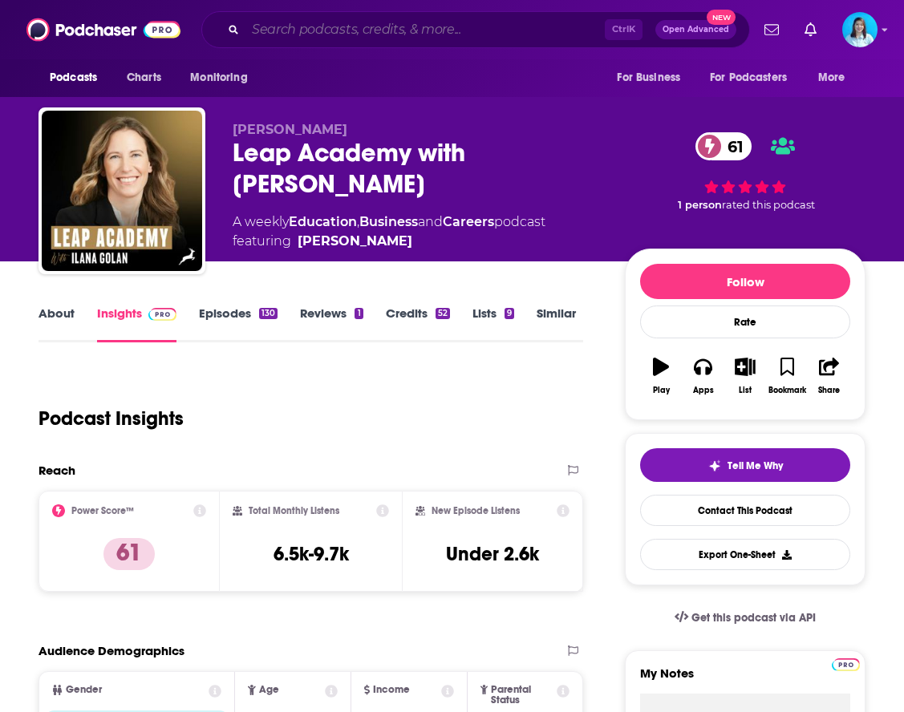
click at [341, 23] on input "Search podcasts, credits, & more..." at bounding box center [424, 30] width 359 height 26
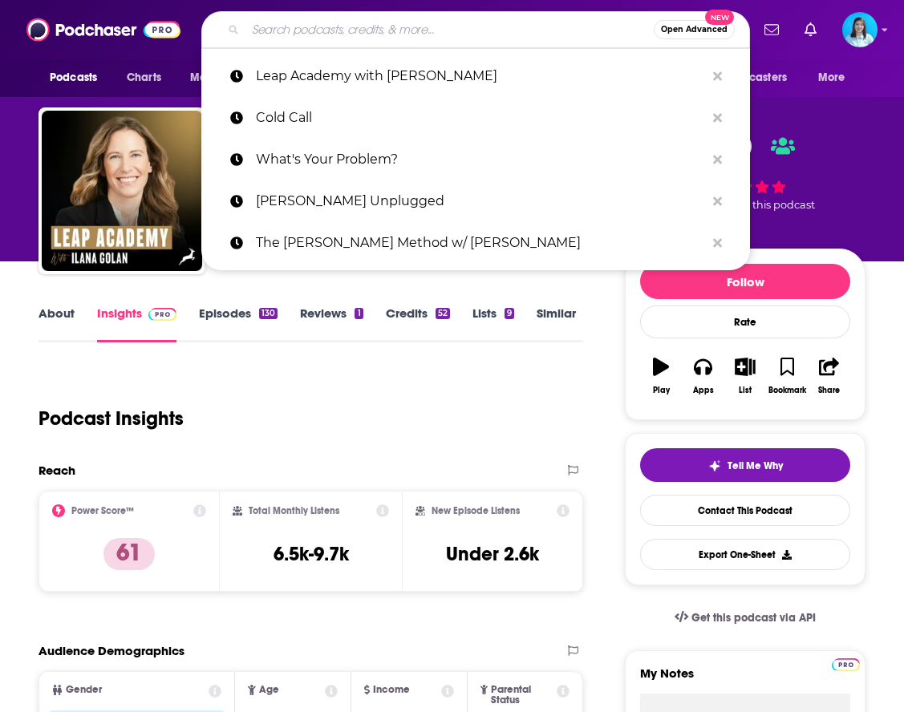
paste input "Uncapped with [PERSON_NAME]"
type input "Uncapped with [PERSON_NAME]"
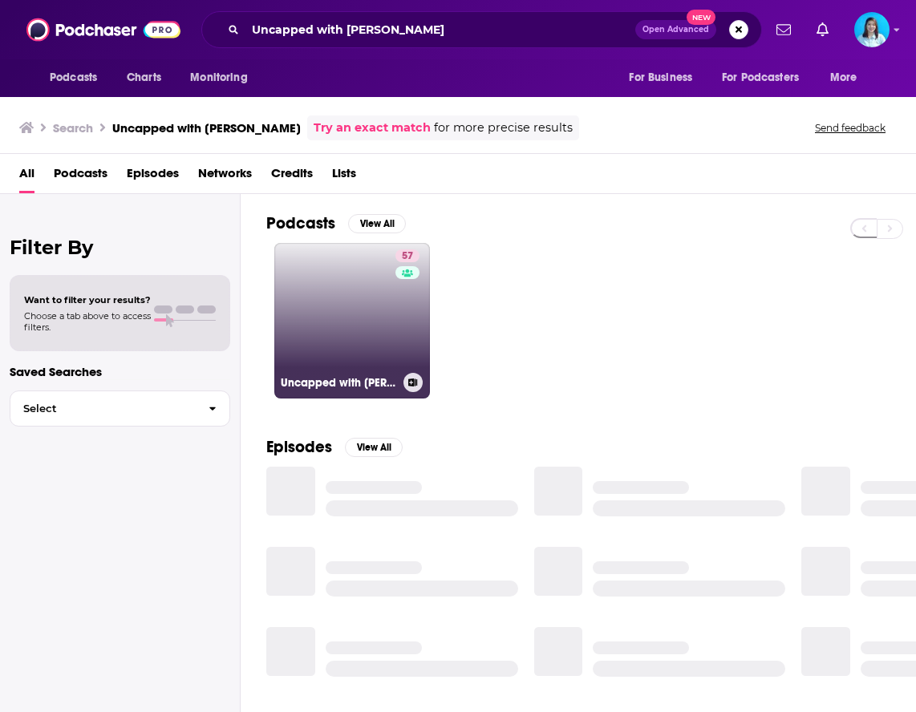
click at [338, 327] on link "57 Uncapped with [PERSON_NAME]" at bounding box center [352, 321] width 156 height 156
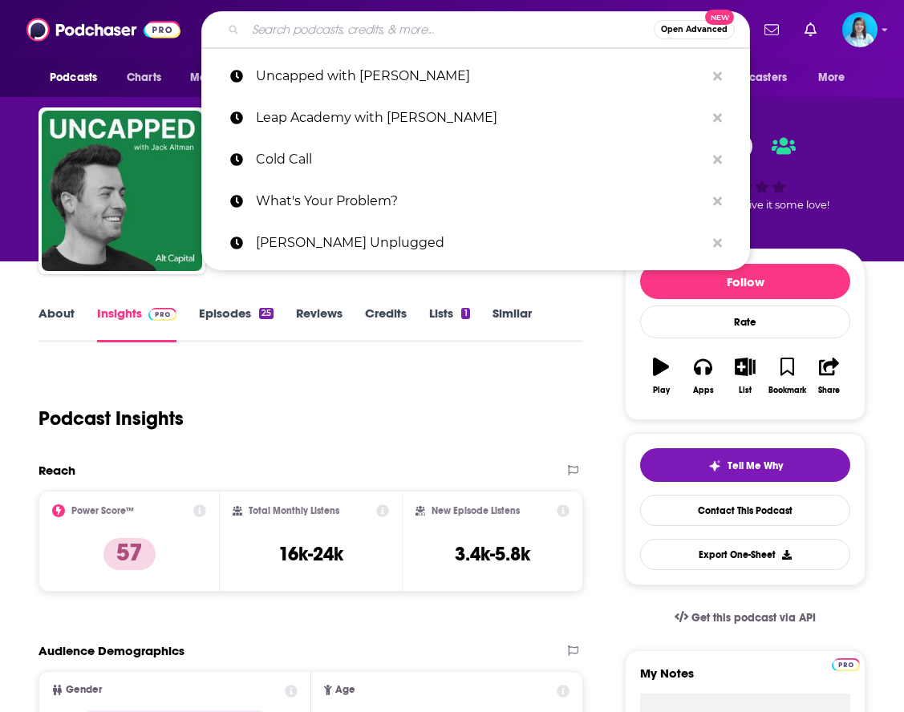
click at [336, 22] on input "Search podcasts, credits, & more..." at bounding box center [449, 30] width 408 height 26
paste input "The Innovation Economy with Arlington Economic Devel"
type input "The Innovation Economy with Arlington Economic Devel"
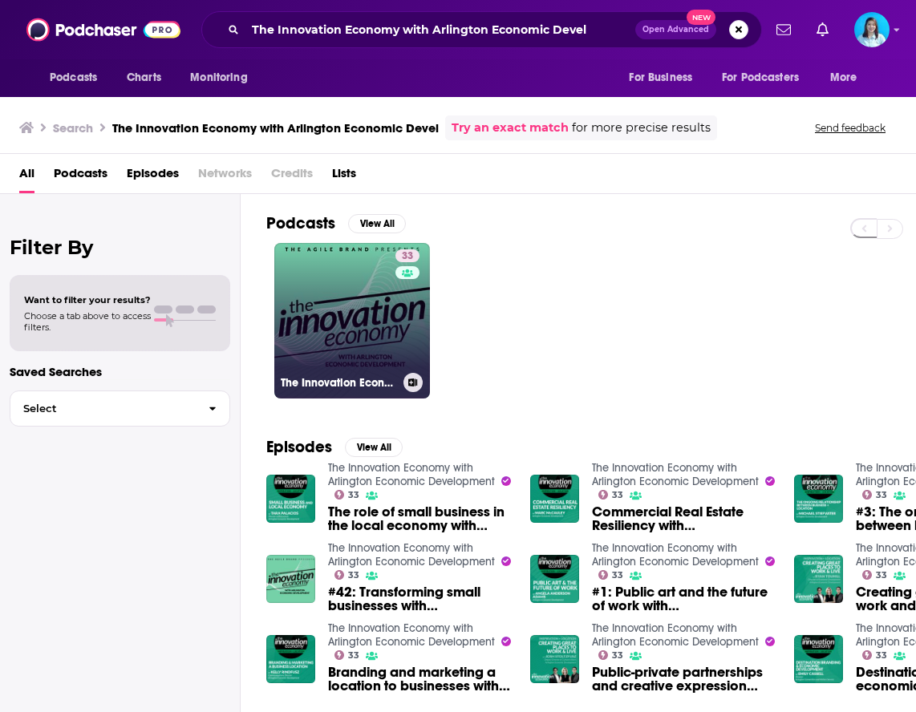
click at [390, 317] on link "33 The Innovation Economy with Arlington Economic Development" at bounding box center [352, 321] width 156 height 156
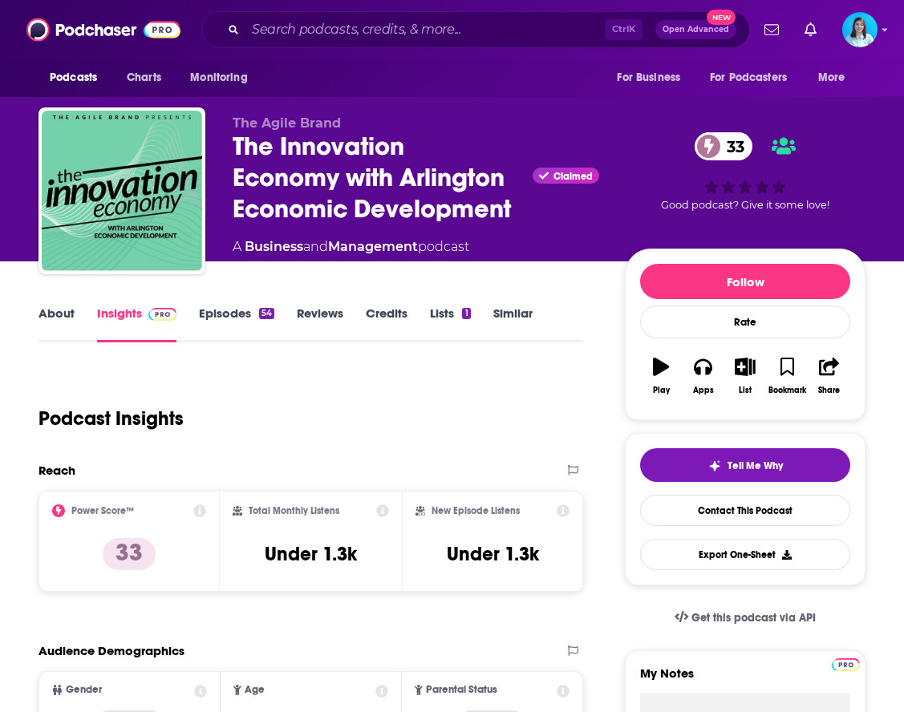
click at [208, 306] on link "Episodes 54" at bounding box center [236, 323] width 75 height 37
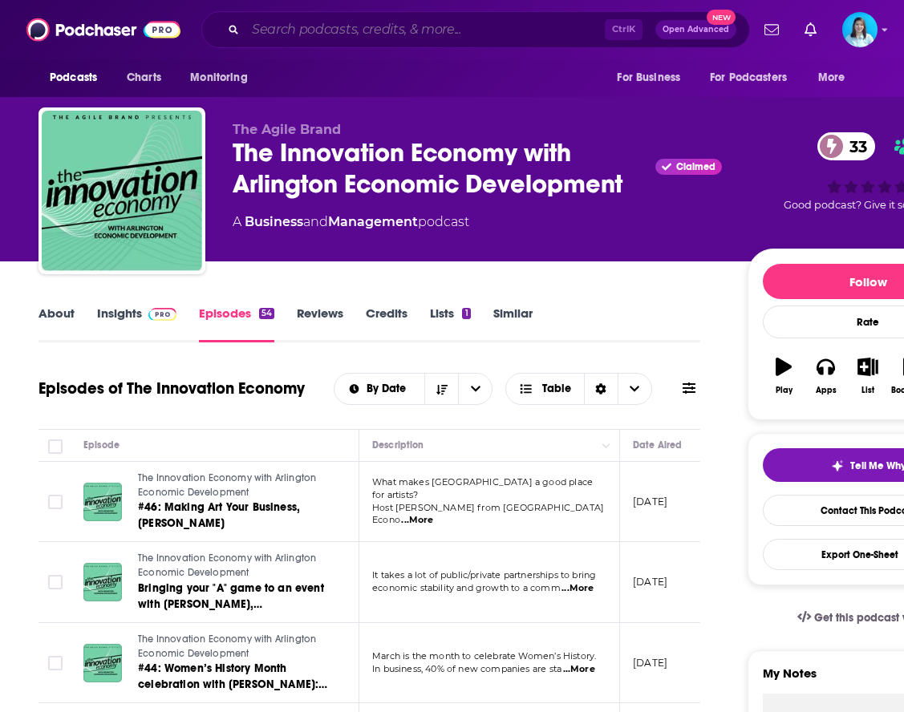
click at [435, 30] on input "Search podcasts, credits, & more..." at bounding box center [424, 30] width 359 height 26
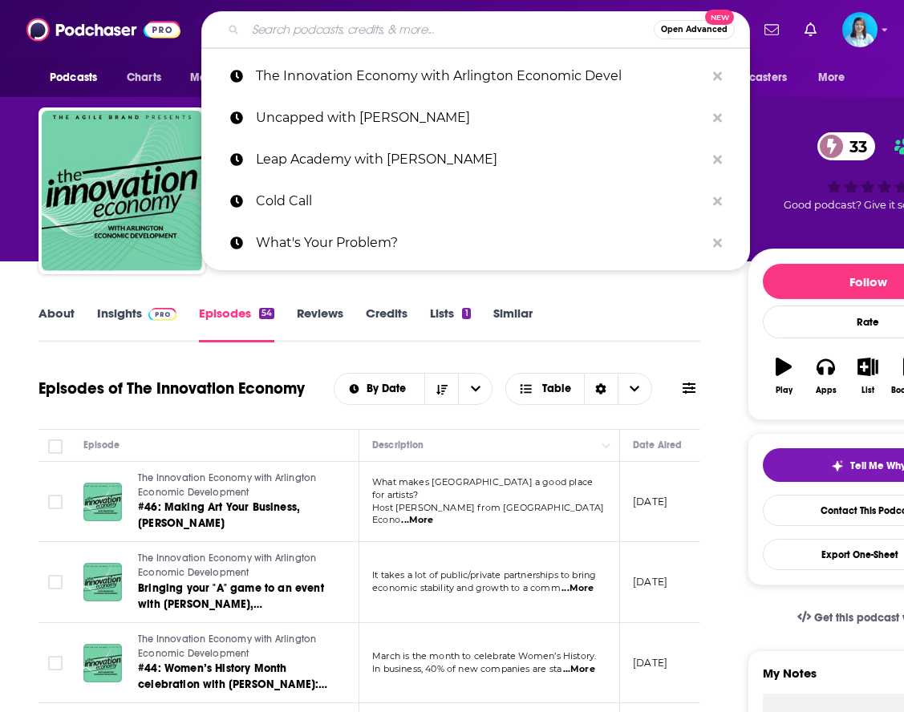
paste input "At the Edge"
type input "At the Edge"
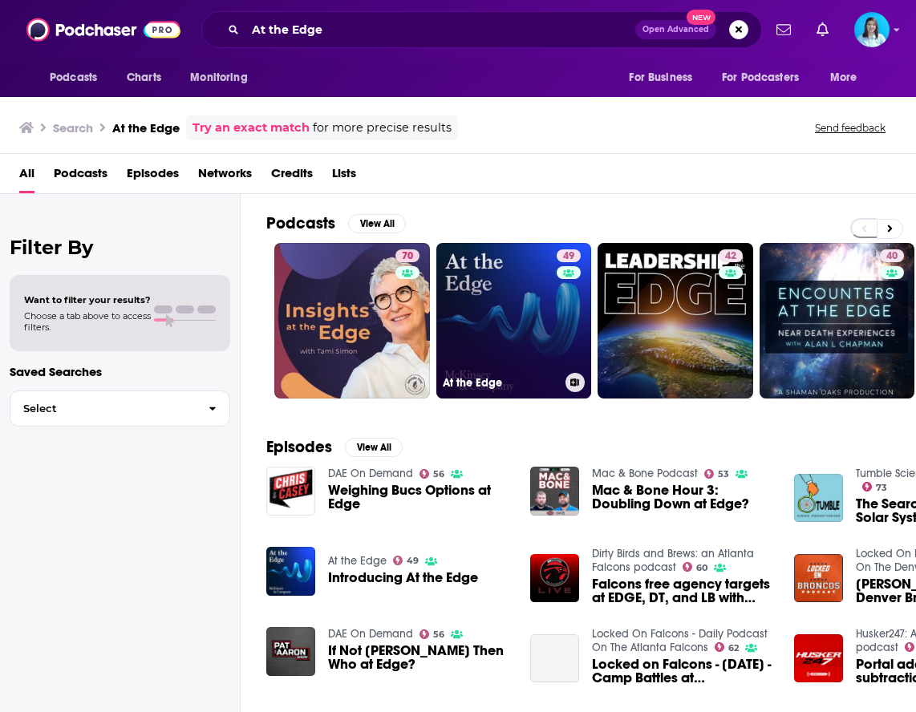
click at [492, 288] on link "49 At the Edge" at bounding box center [514, 321] width 156 height 156
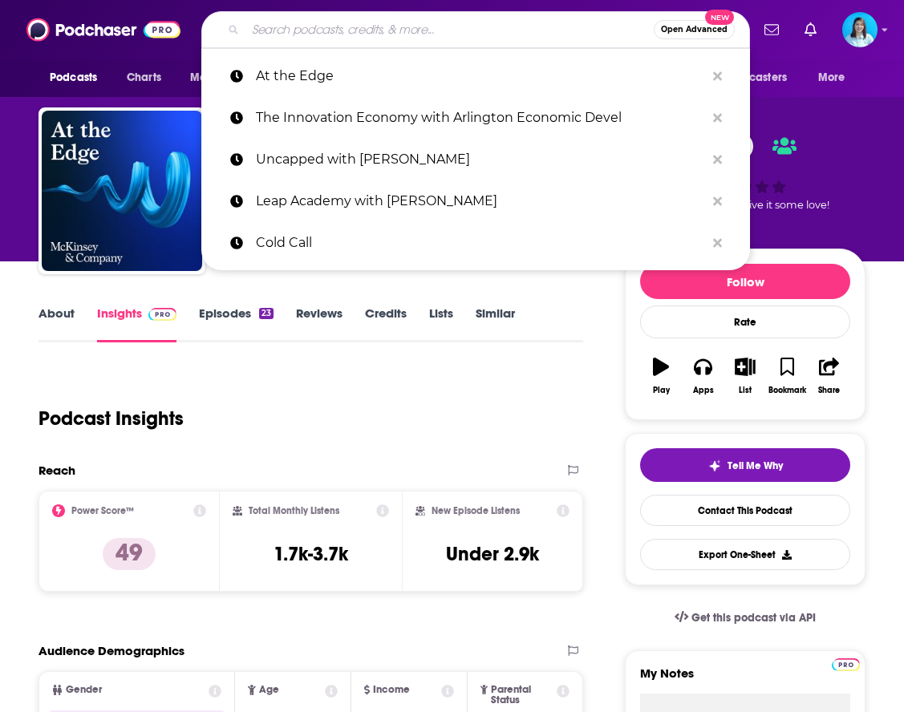
click at [381, 31] on input "Search podcasts, credits, & more..." at bounding box center [449, 30] width 408 height 26
paste input "The So What from BCG"
type input "The So What from BCG"
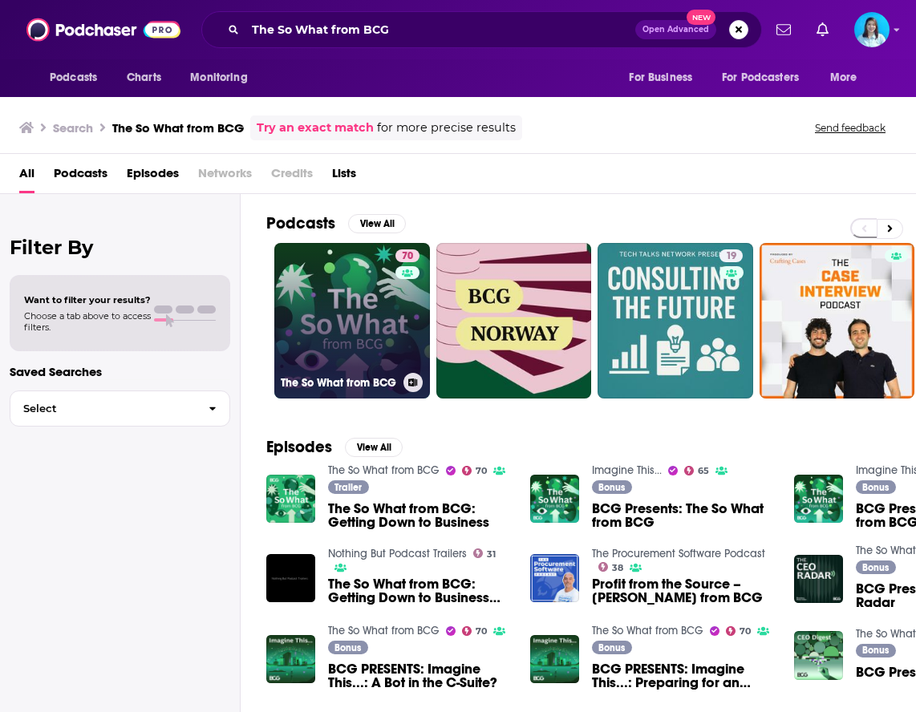
click at [363, 327] on link "70 The So What from BCG" at bounding box center [352, 321] width 156 height 156
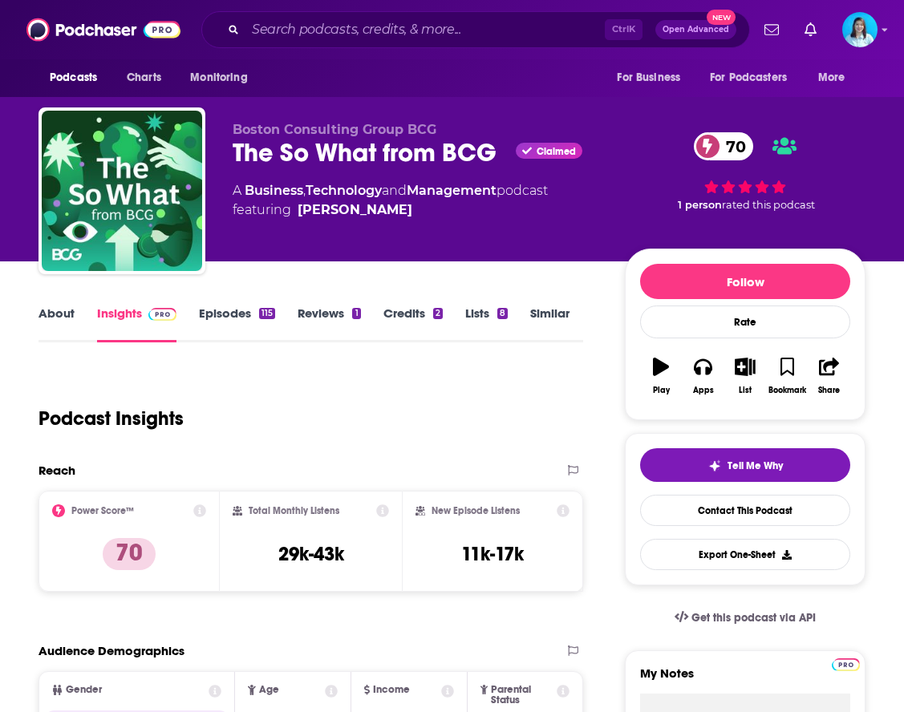
scroll to position [80, 0]
